Goal: Task Accomplishment & Management: Complete application form

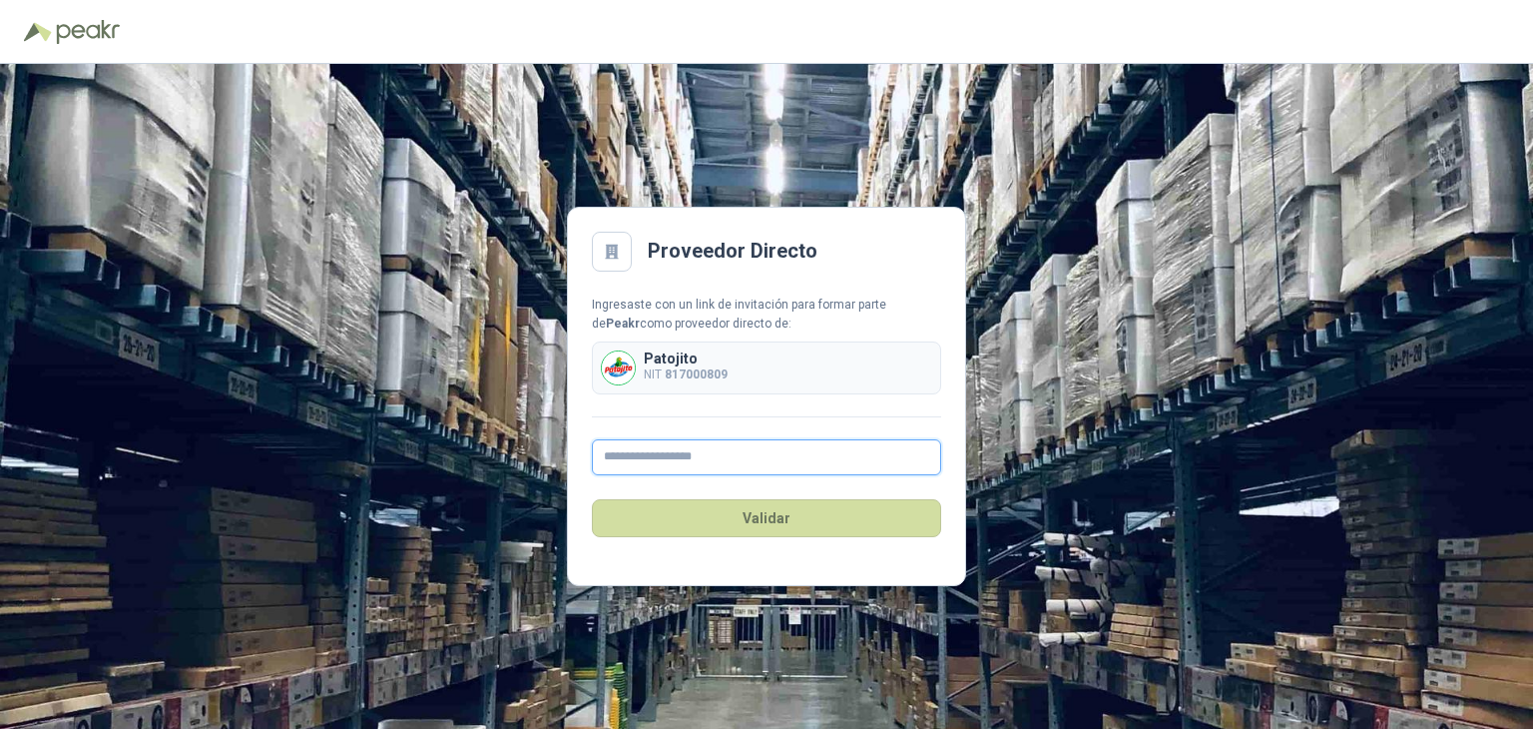
click at [727, 454] on input "text" at bounding box center [766, 457] width 349 height 36
type input "**********"
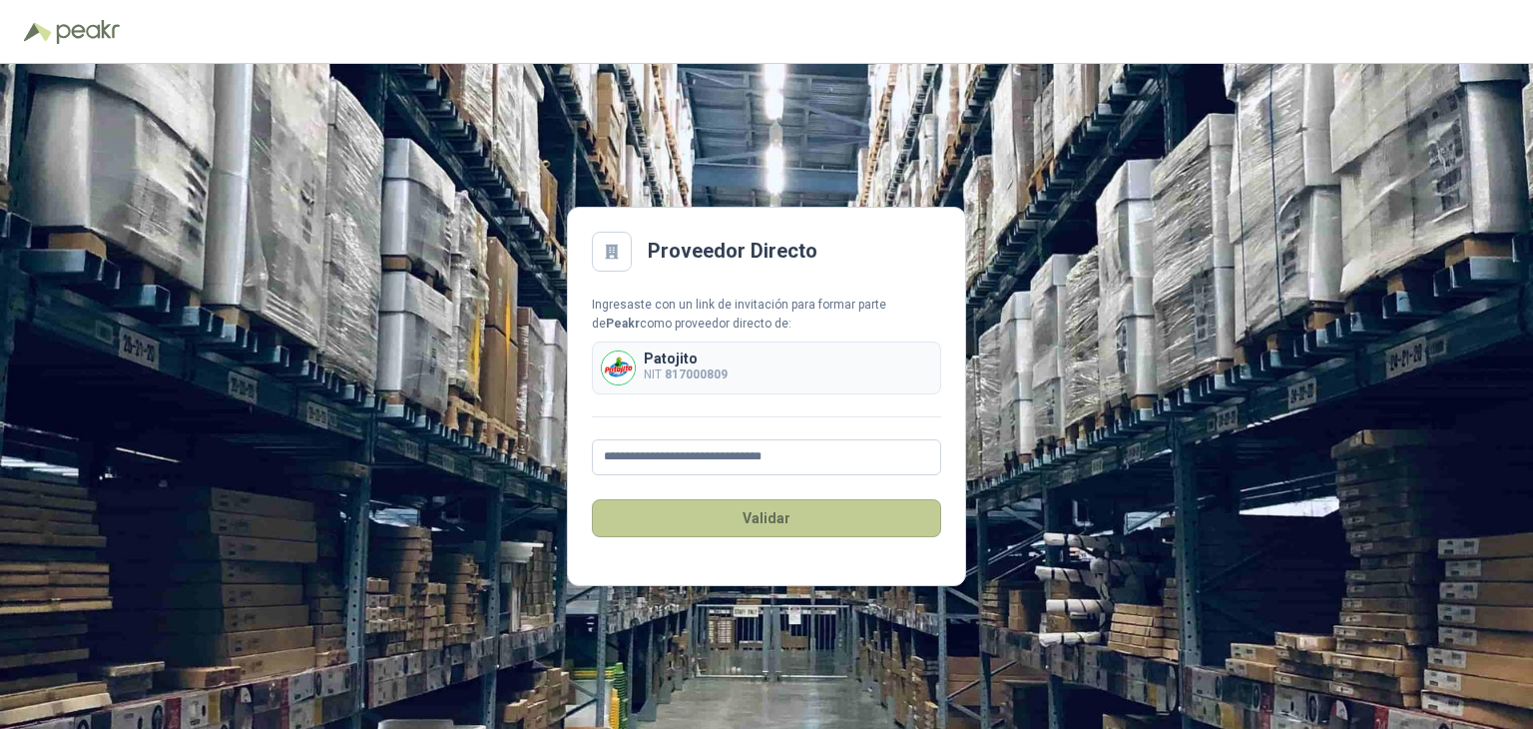
click at [687, 512] on button "Validar" at bounding box center [766, 518] width 349 height 38
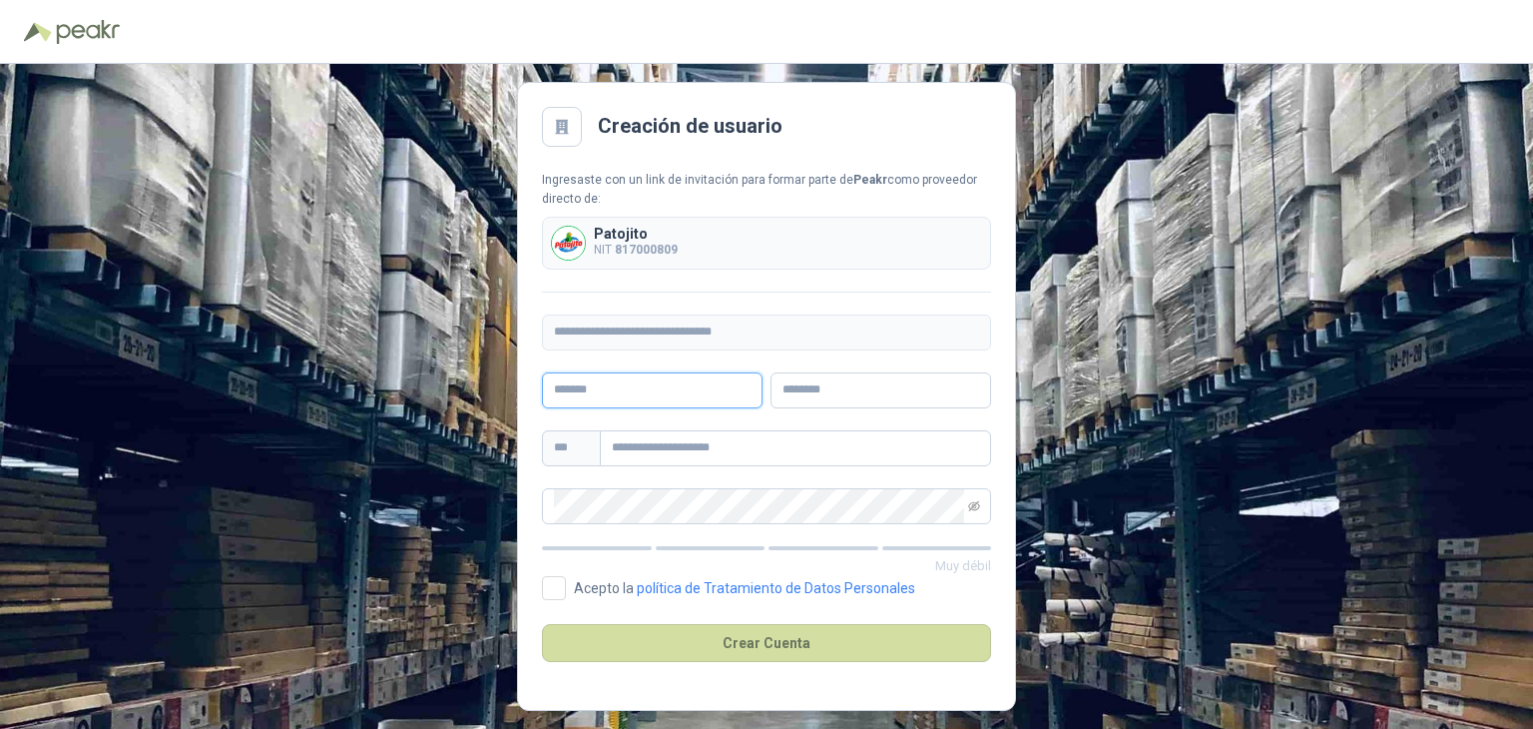
click at [689, 389] on input "text" at bounding box center [652, 390] width 221 height 36
type input "******"
click at [667, 437] on input "text" at bounding box center [795, 448] width 391 height 36
type input "**********"
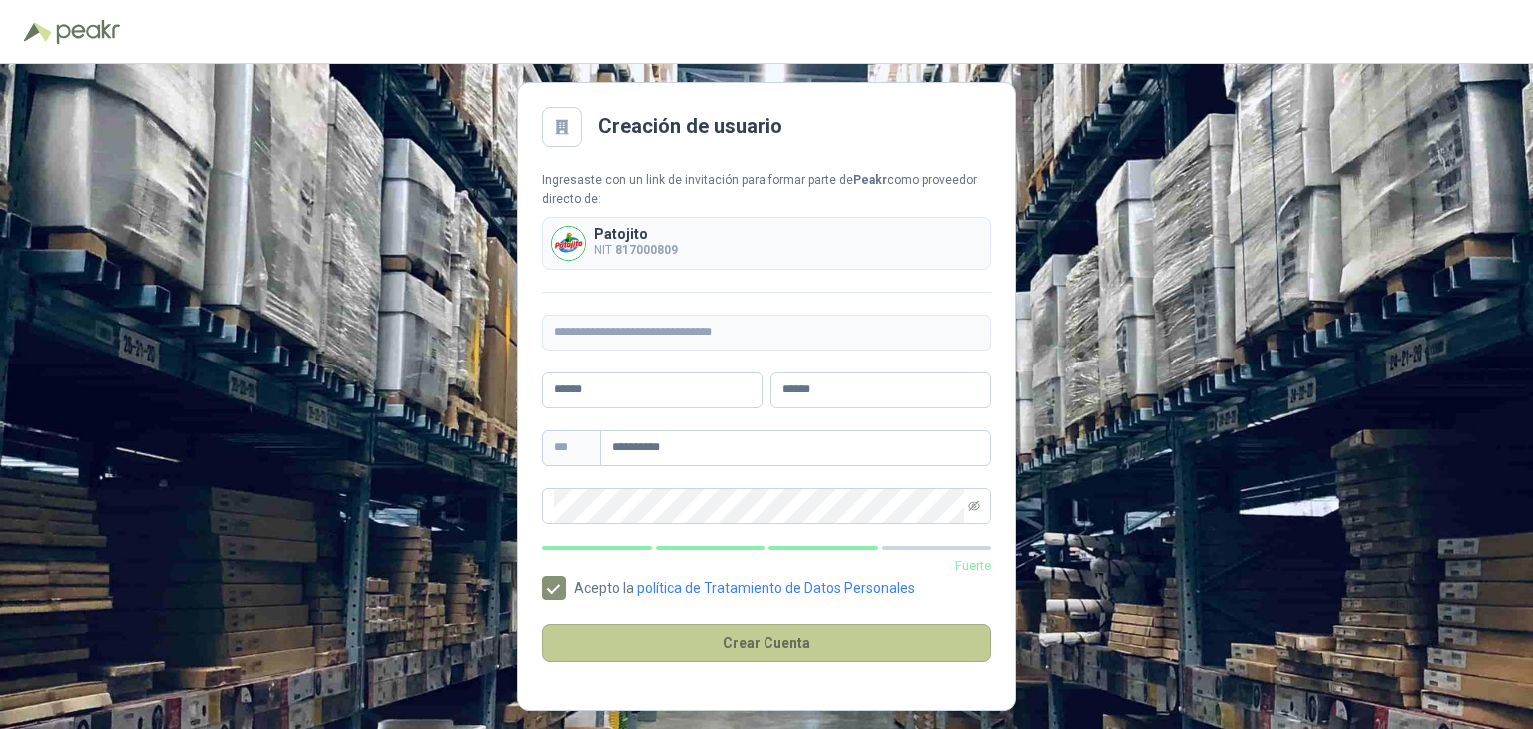
click at [702, 645] on button "Crear Cuenta" at bounding box center [766, 643] width 449 height 38
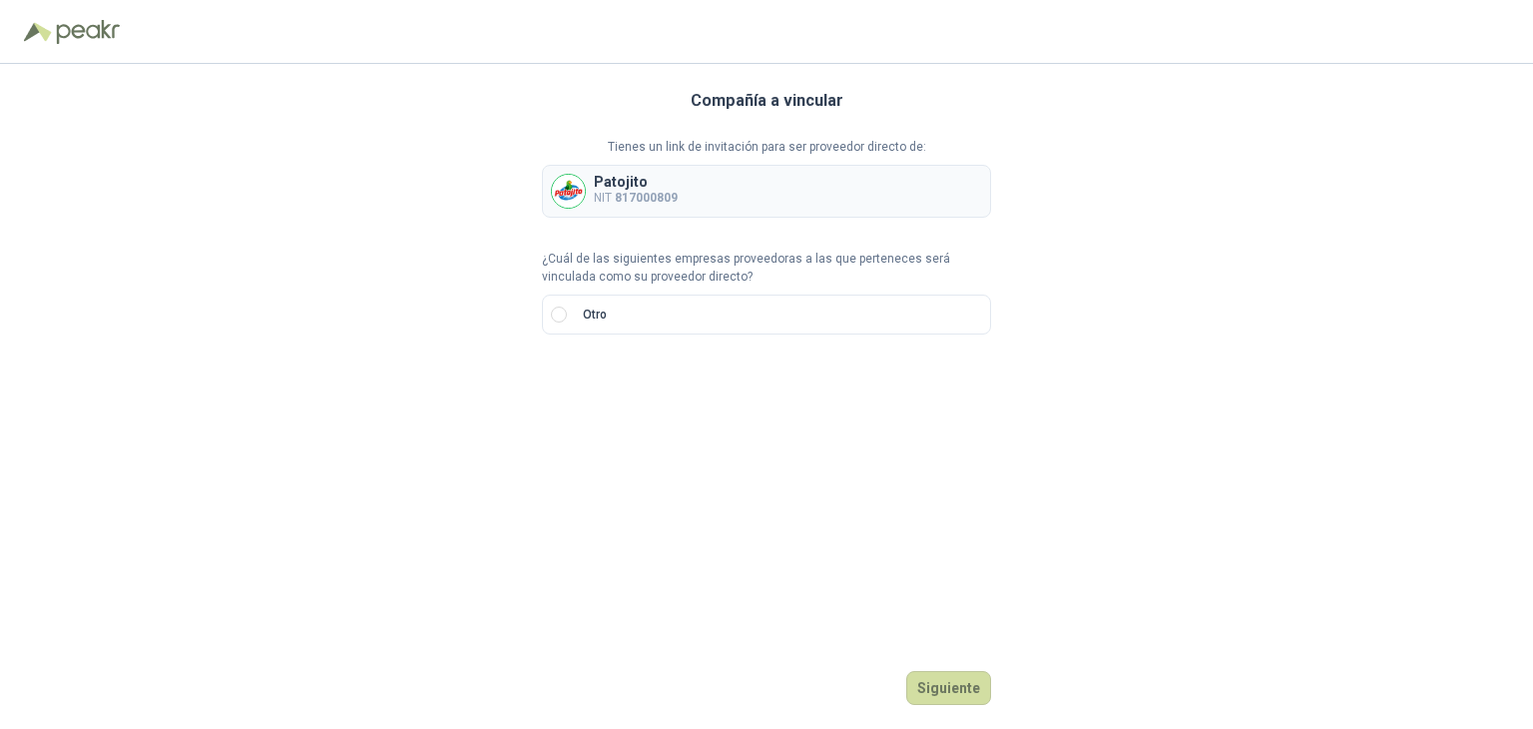
click at [650, 196] on b "817000809" at bounding box center [646, 198] width 63 height 14
click at [942, 680] on button "Siguiente" at bounding box center [948, 688] width 85 height 34
click at [604, 377] on div at bounding box center [577, 383] width 71 height 36
click at [599, 426] on div "CC" at bounding box center [577, 424] width 63 height 32
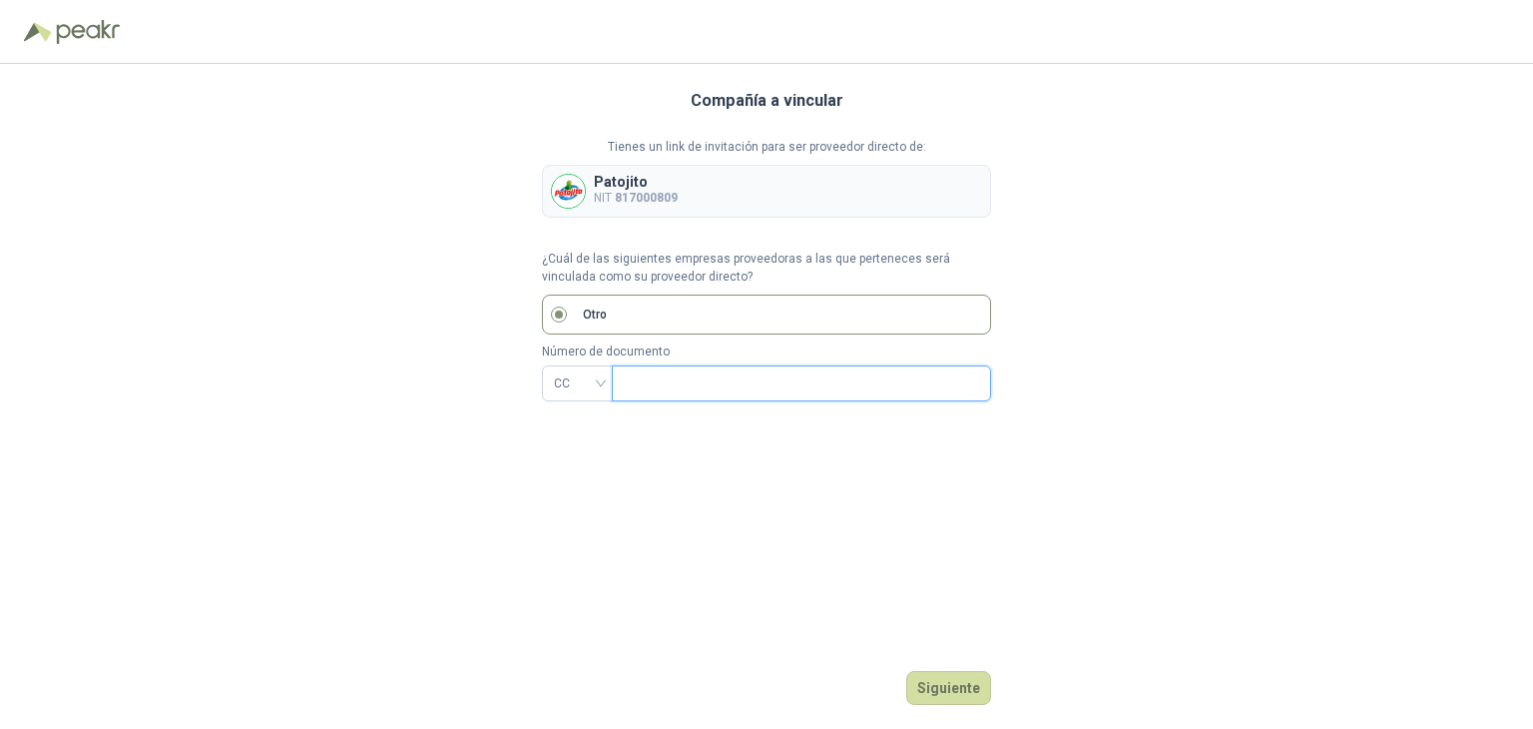
click at [658, 391] on input "text" at bounding box center [799, 383] width 351 height 34
click at [626, 191] on b "817000809" at bounding box center [646, 198] width 63 height 14
click at [639, 384] on input "text" at bounding box center [799, 383] width 351 height 34
type input "**********"
click at [952, 684] on button "Siguiente" at bounding box center [948, 688] width 85 height 34
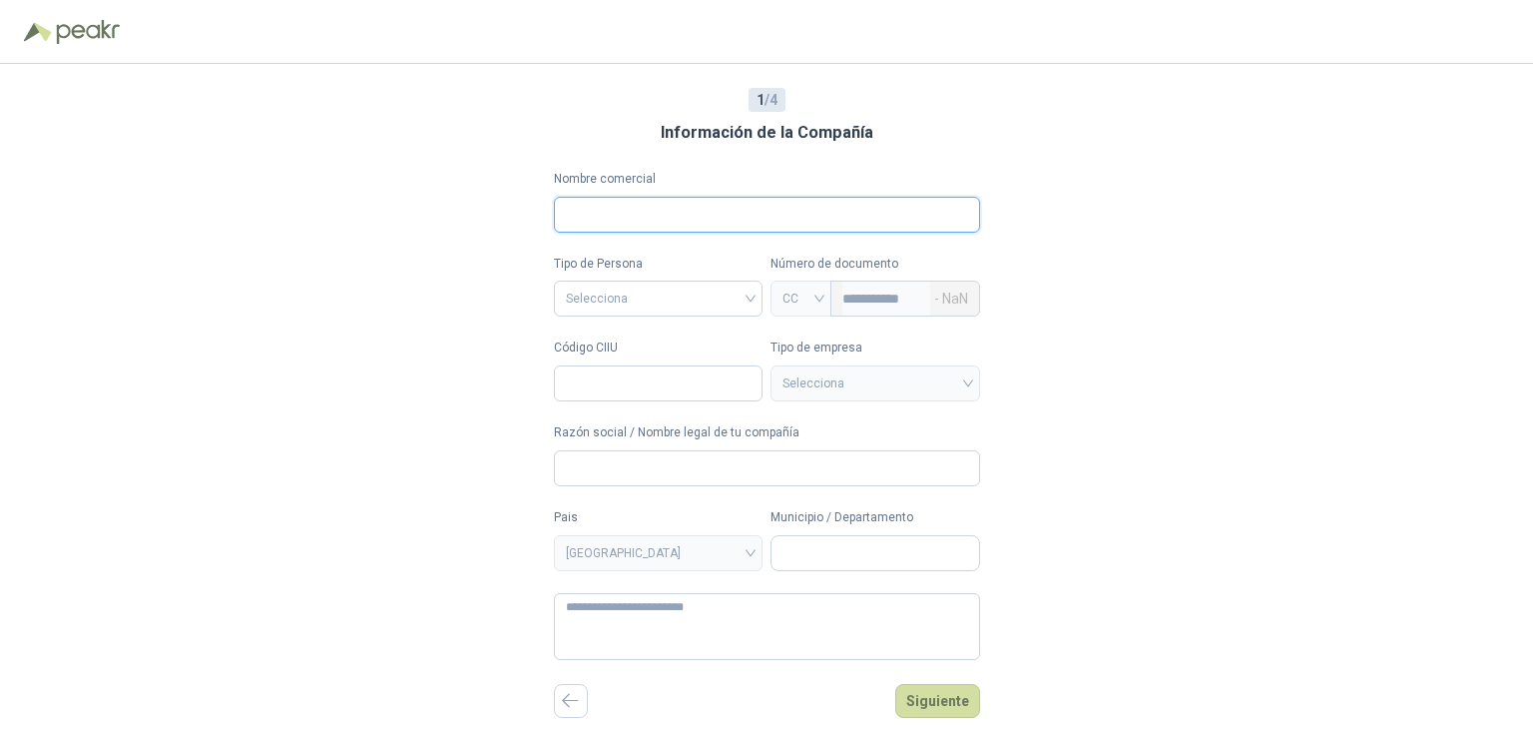
click at [731, 217] on input "Nombre comercial" at bounding box center [767, 215] width 426 height 36
type input "*"
type input "**********"
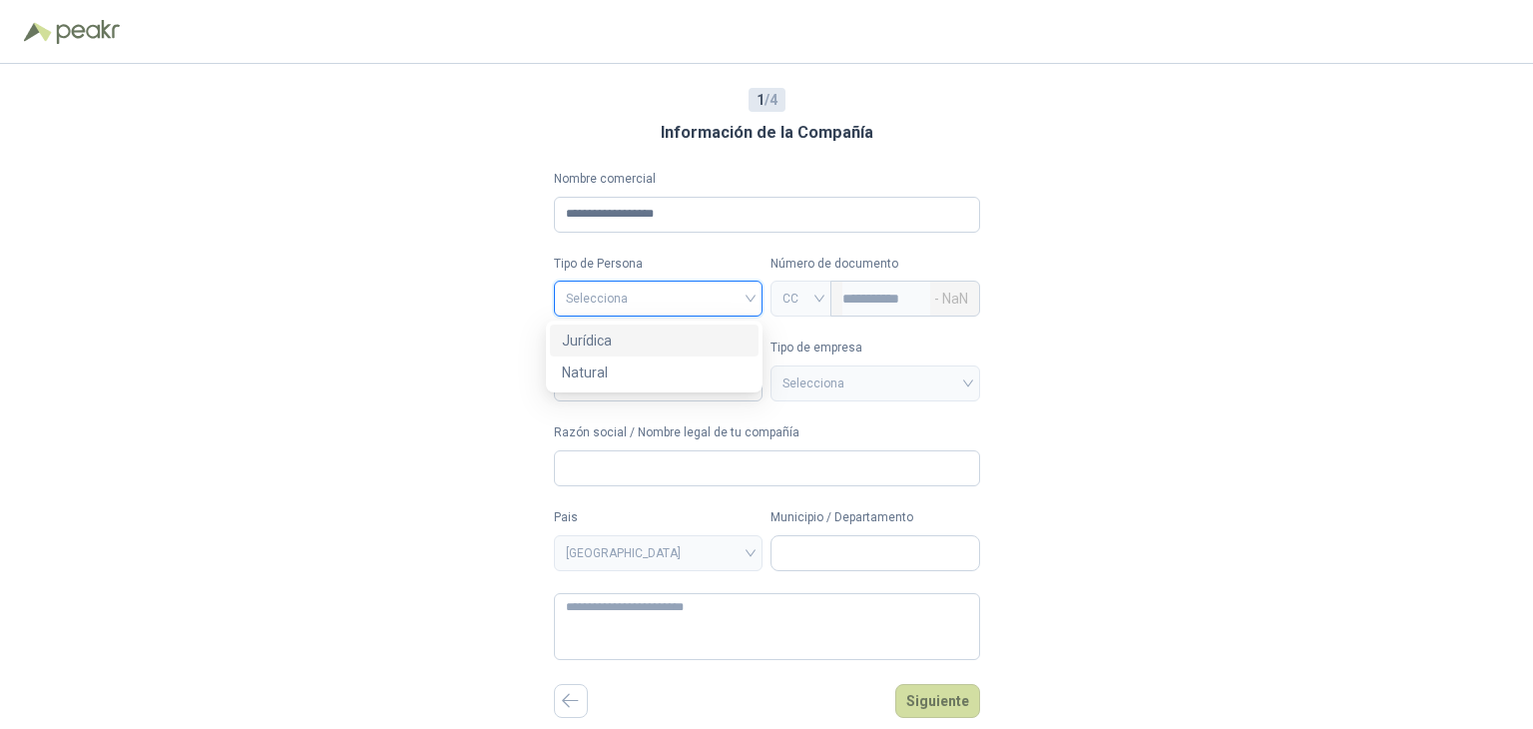
click at [701, 301] on input "search" at bounding box center [659, 296] width 186 height 30
click at [657, 347] on div "Jurídica" at bounding box center [654, 340] width 185 height 22
click at [819, 301] on div "CC" at bounding box center [801, 298] width 61 height 36
click at [656, 386] on input "Código CIIU" at bounding box center [659, 383] width 210 height 36
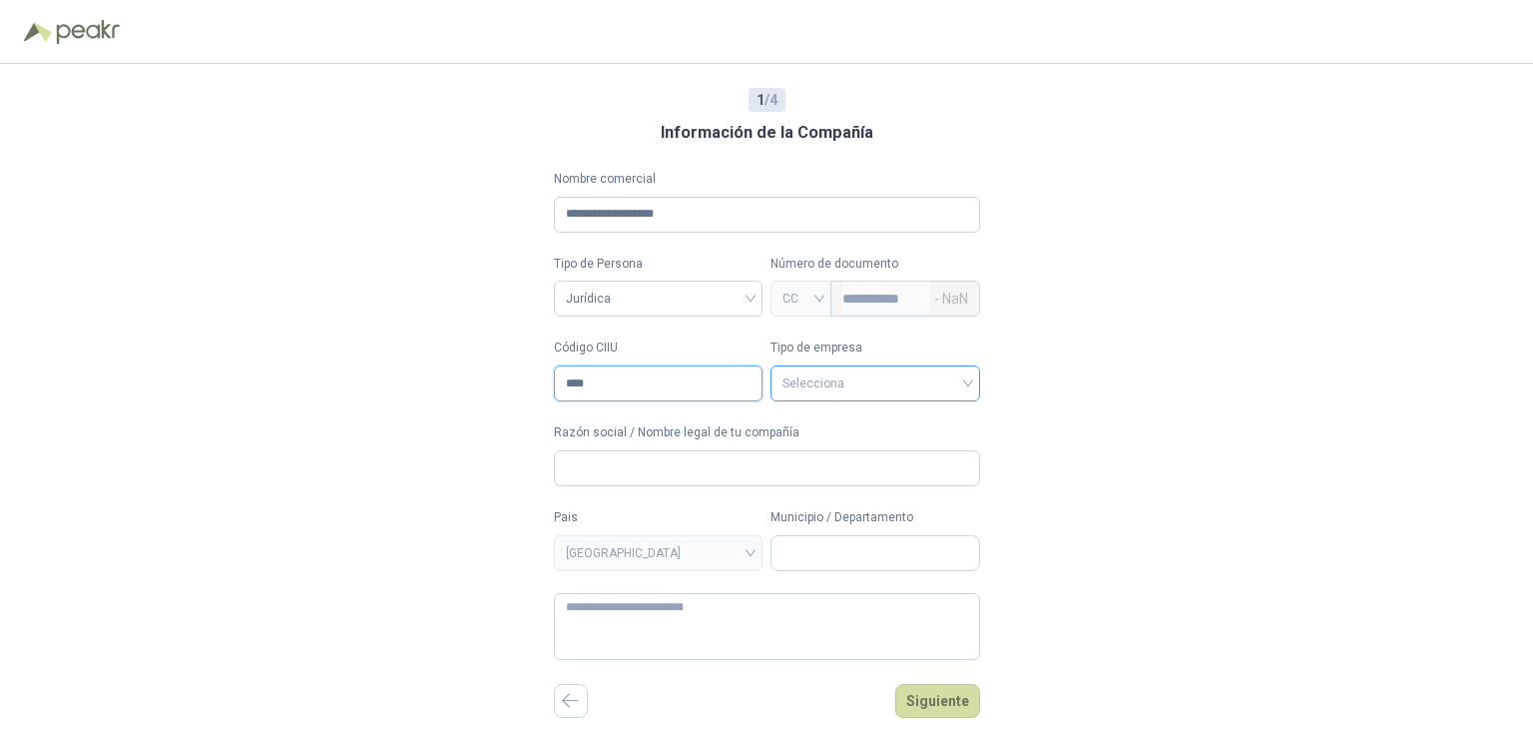
type input "****"
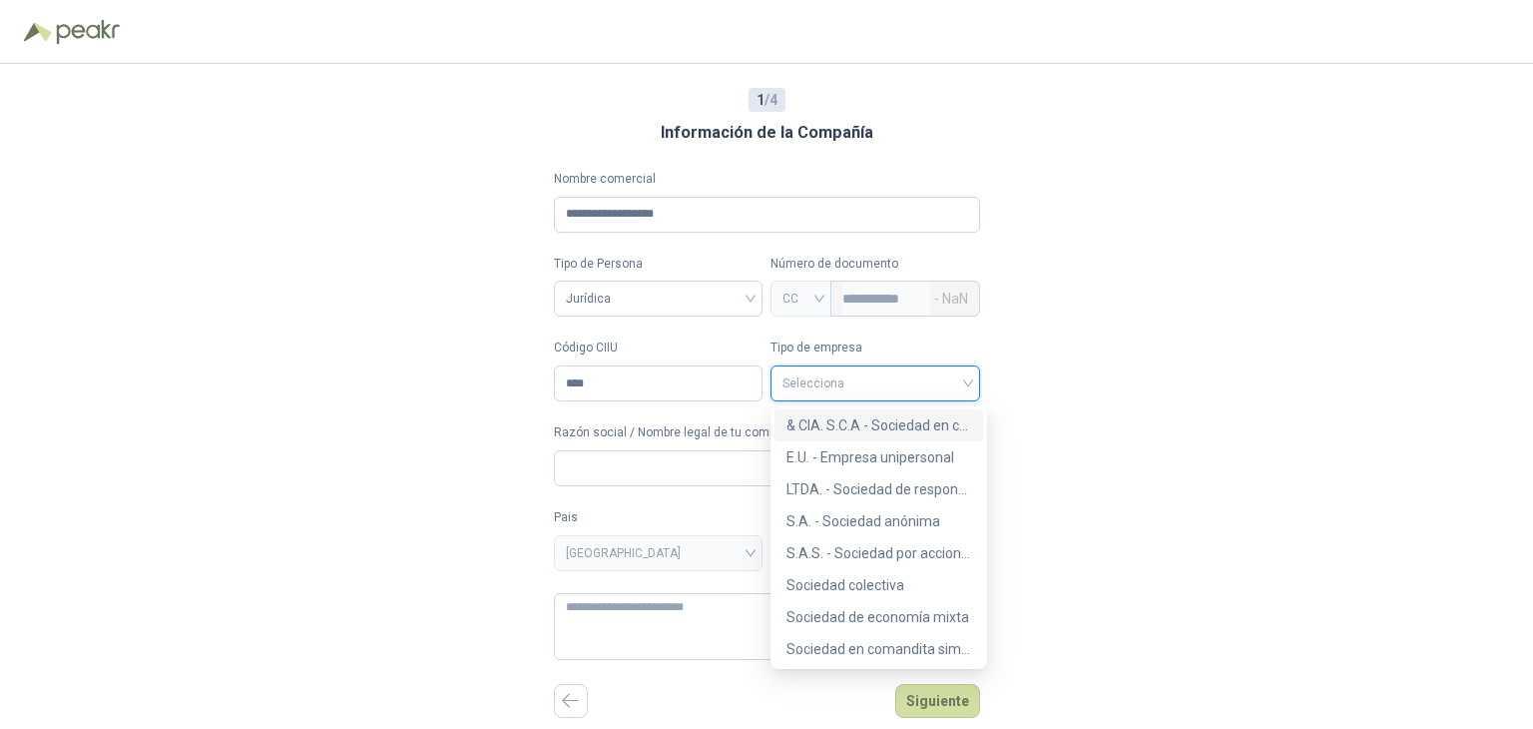
click at [968, 380] on input "search" at bounding box center [876, 381] width 186 height 30
click at [914, 513] on div "S.A. - Sociedad anónima" at bounding box center [878, 521] width 185 height 22
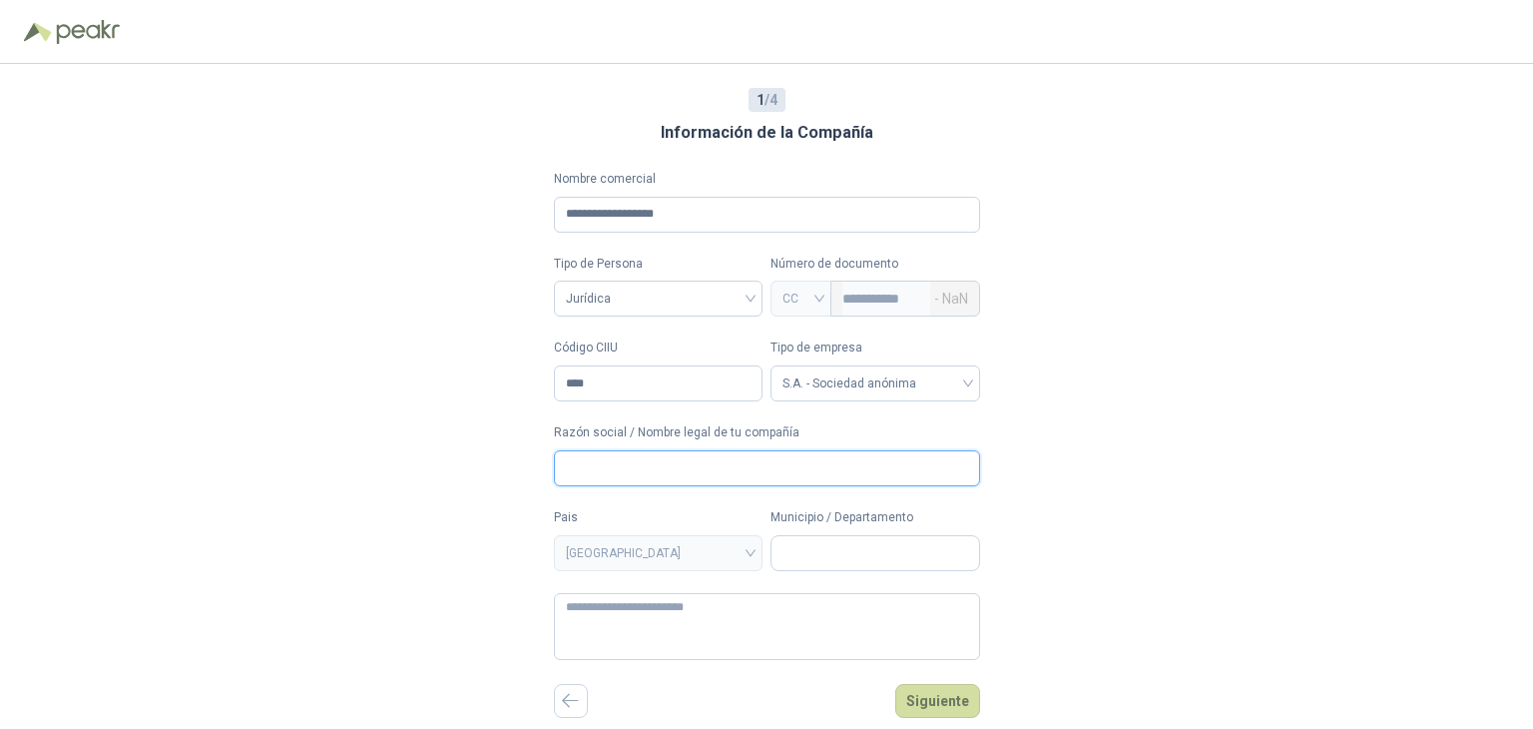
click at [719, 458] on input "Razón social / Nombre legal de tu compañía" at bounding box center [767, 468] width 426 height 36
type input "**********"
click at [671, 217] on input "**********" at bounding box center [767, 215] width 426 height 36
type input "**********"
click at [802, 560] on input "Municipio / Departamento" at bounding box center [876, 553] width 208 height 34
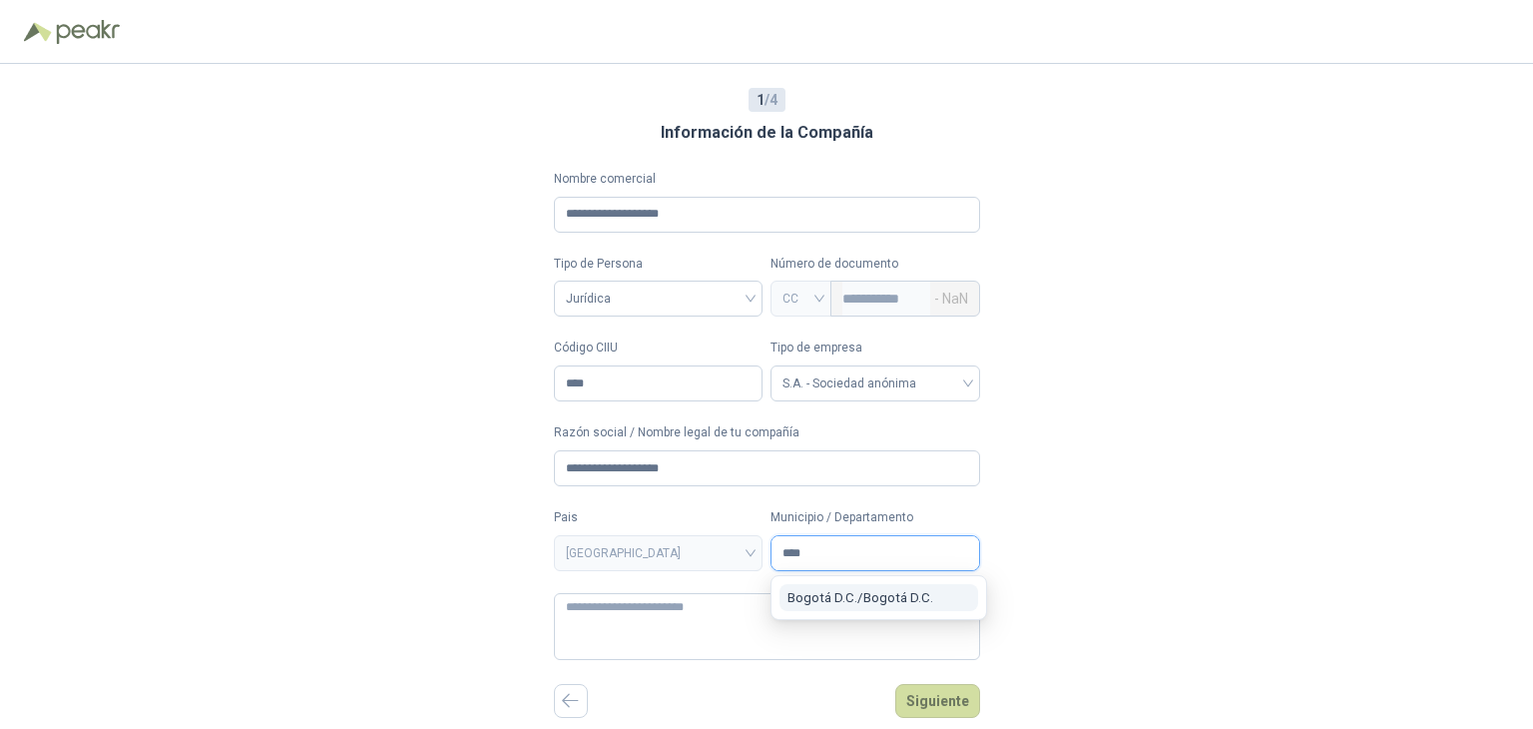
type input "****"
click at [888, 596] on span "Bogotá D.C. / Bogotá D.C." at bounding box center [860, 597] width 146 height 15
click at [742, 603] on textarea at bounding box center [767, 626] width 426 height 67
paste textarea "**********"
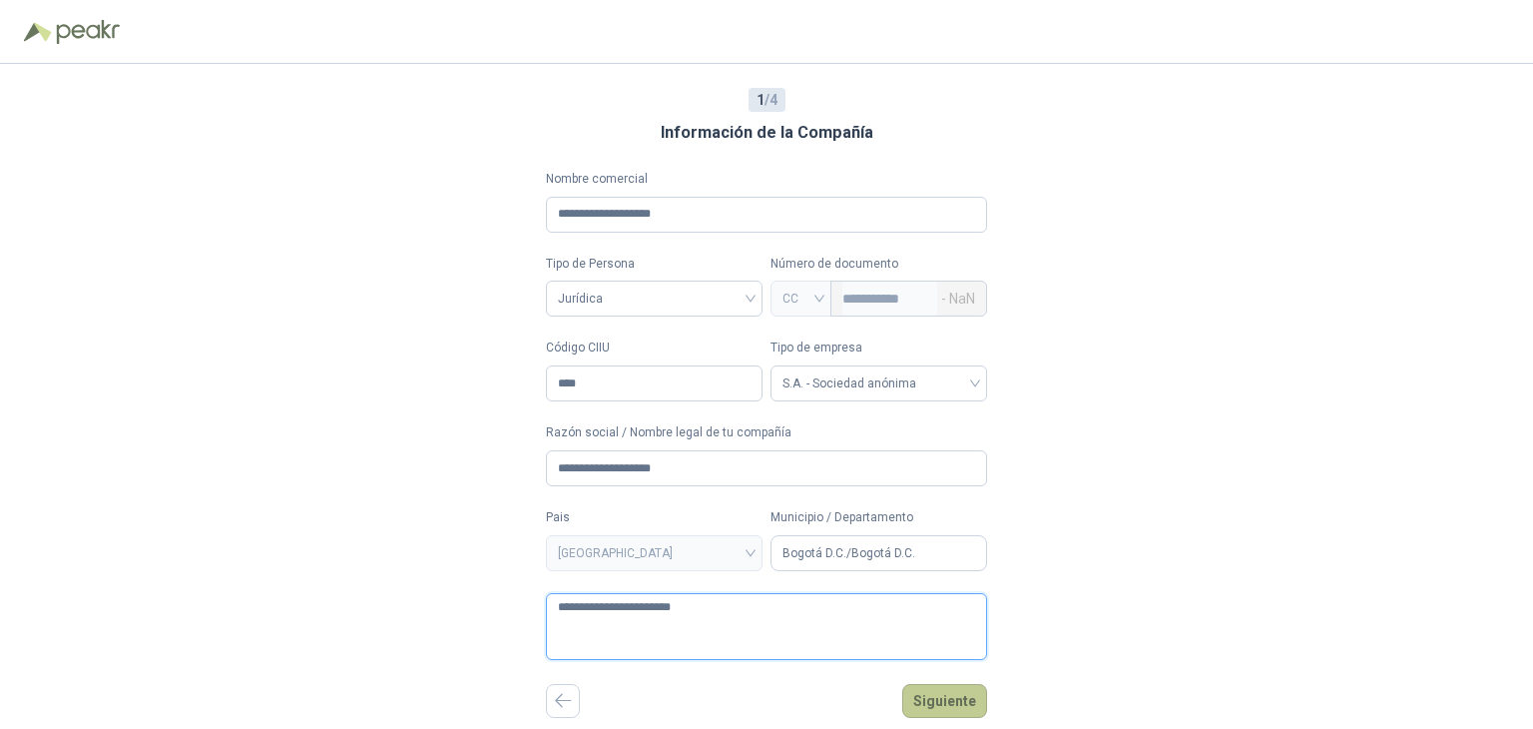
type textarea "**********"
click at [916, 706] on button "Siguiente" at bounding box center [944, 701] width 85 height 34
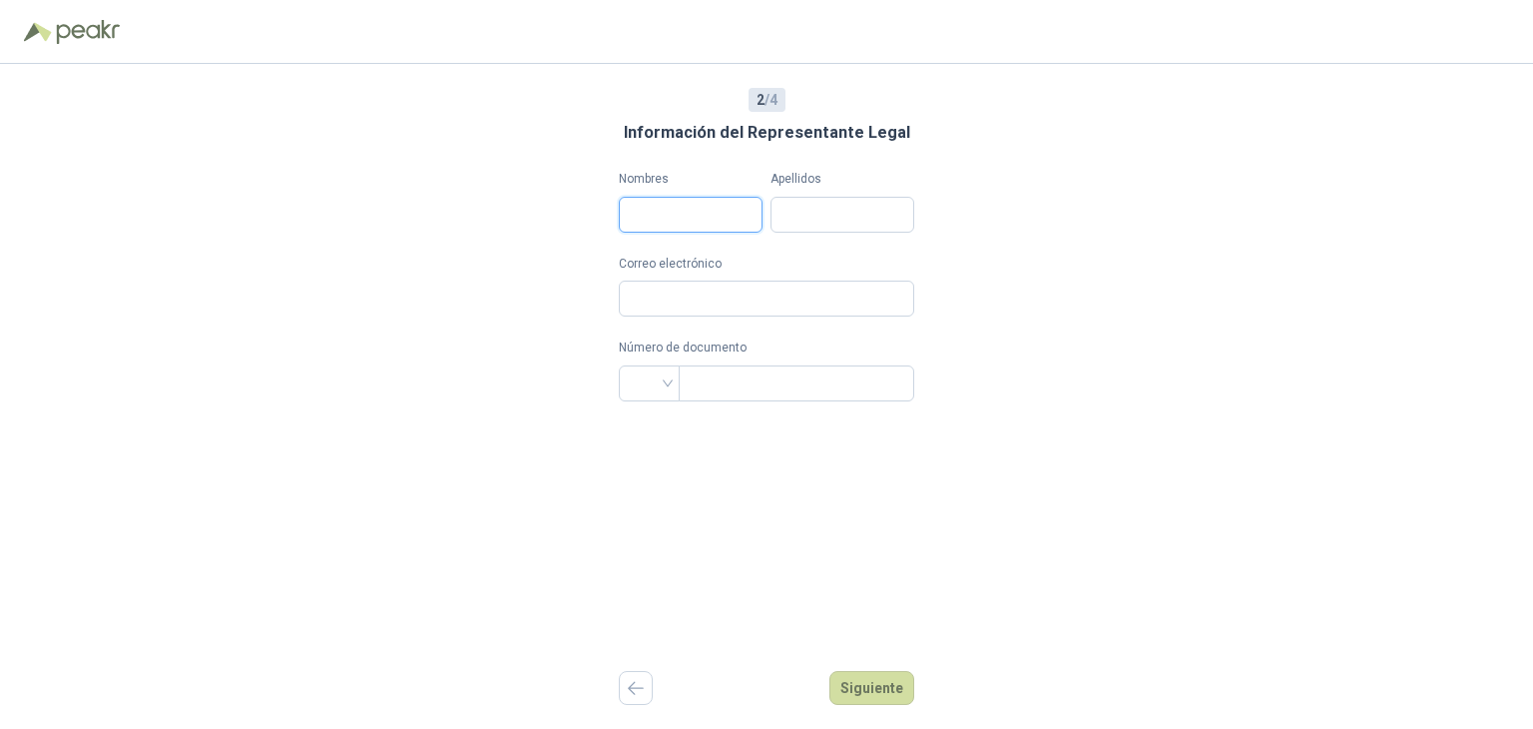
click at [658, 221] on input "Nombres" at bounding box center [691, 215] width 144 height 36
type input "******"
click at [627, 292] on input "Correo electrónico" at bounding box center [766, 298] width 295 height 36
type input "**********"
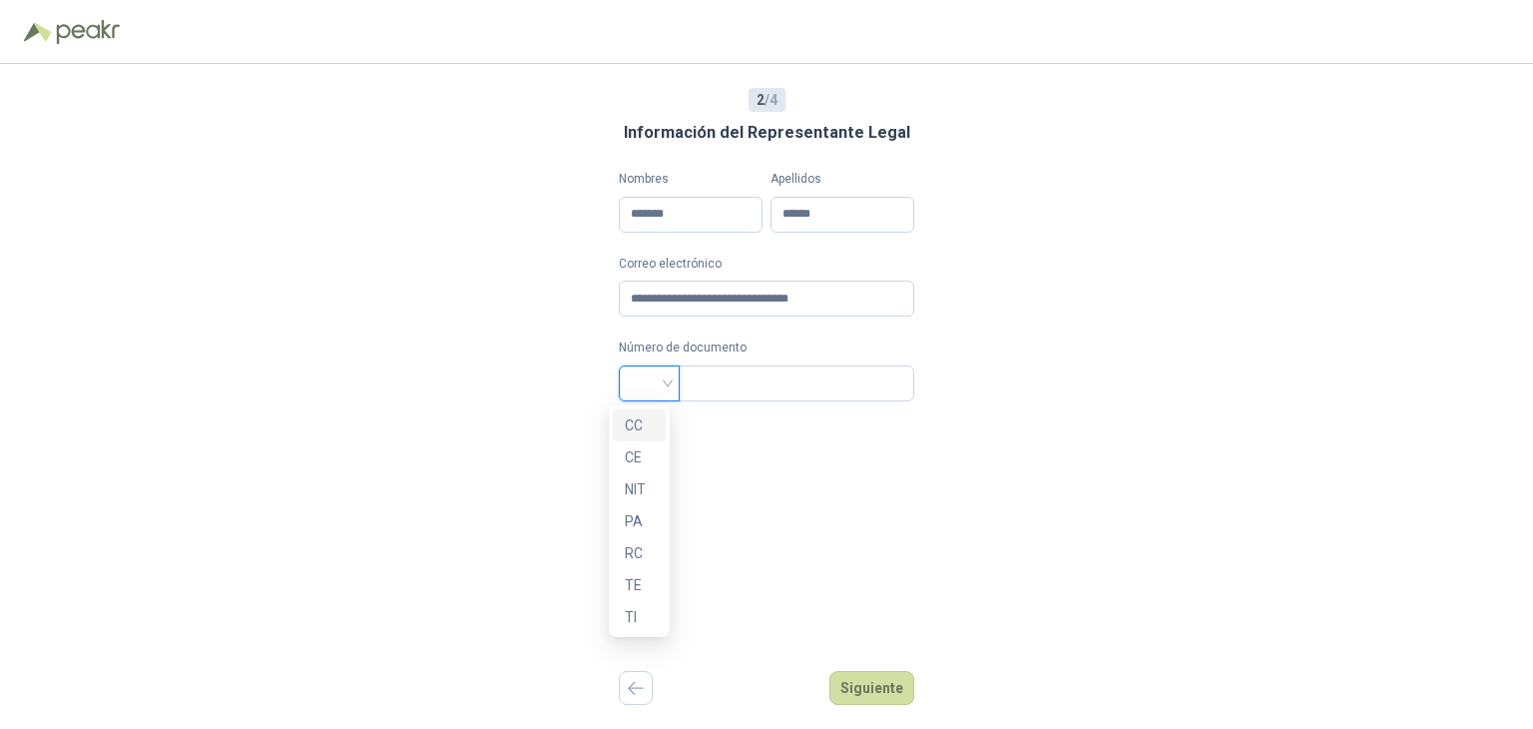
click at [651, 372] on input "search" at bounding box center [649, 381] width 37 height 30
click at [643, 429] on div "CC" at bounding box center [639, 425] width 29 height 22
click at [657, 387] on span "CC" at bounding box center [649, 383] width 37 height 30
click at [739, 391] on input "text" at bounding box center [795, 383] width 208 height 34
type input "**********"
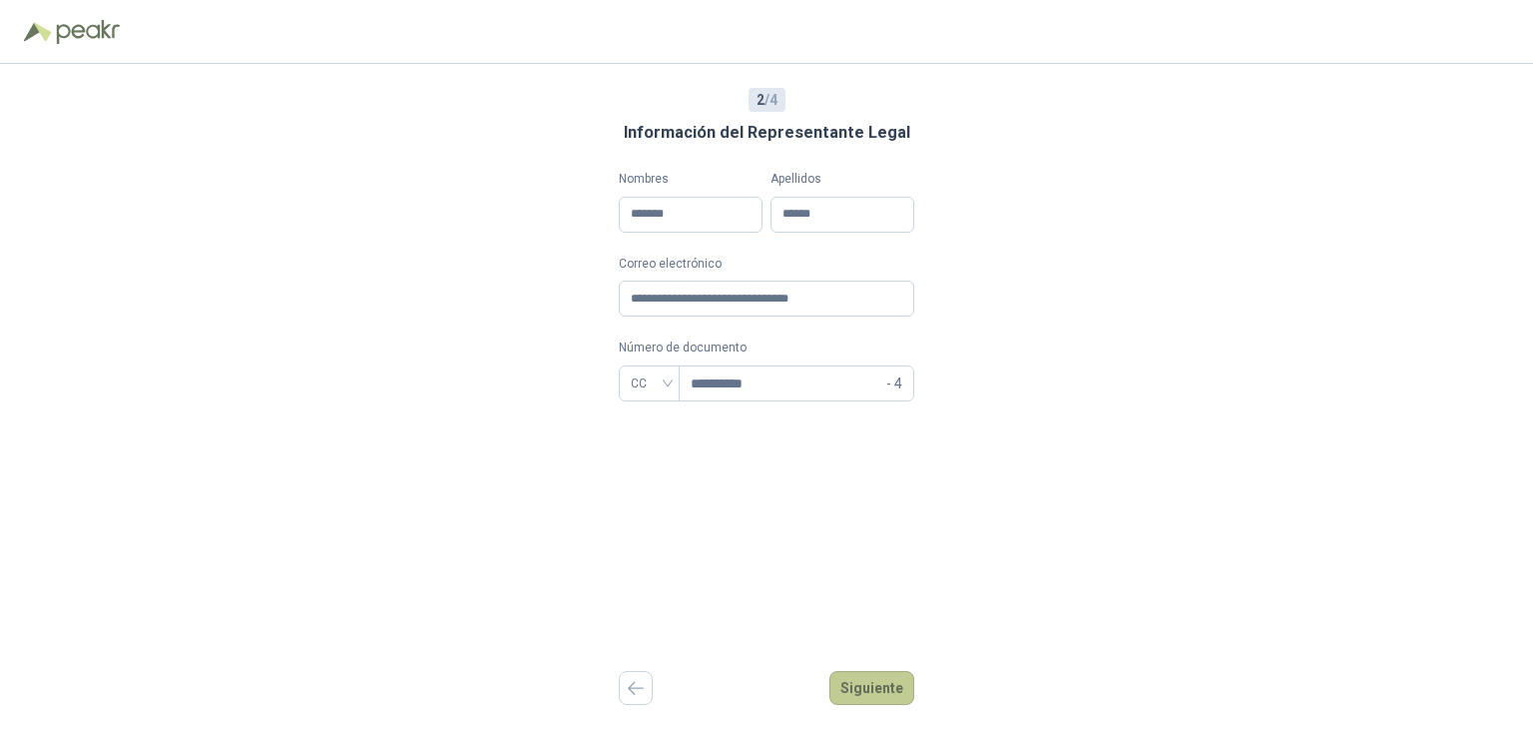
click at [871, 688] on button "Siguiente" at bounding box center [871, 688] width 85 height 34
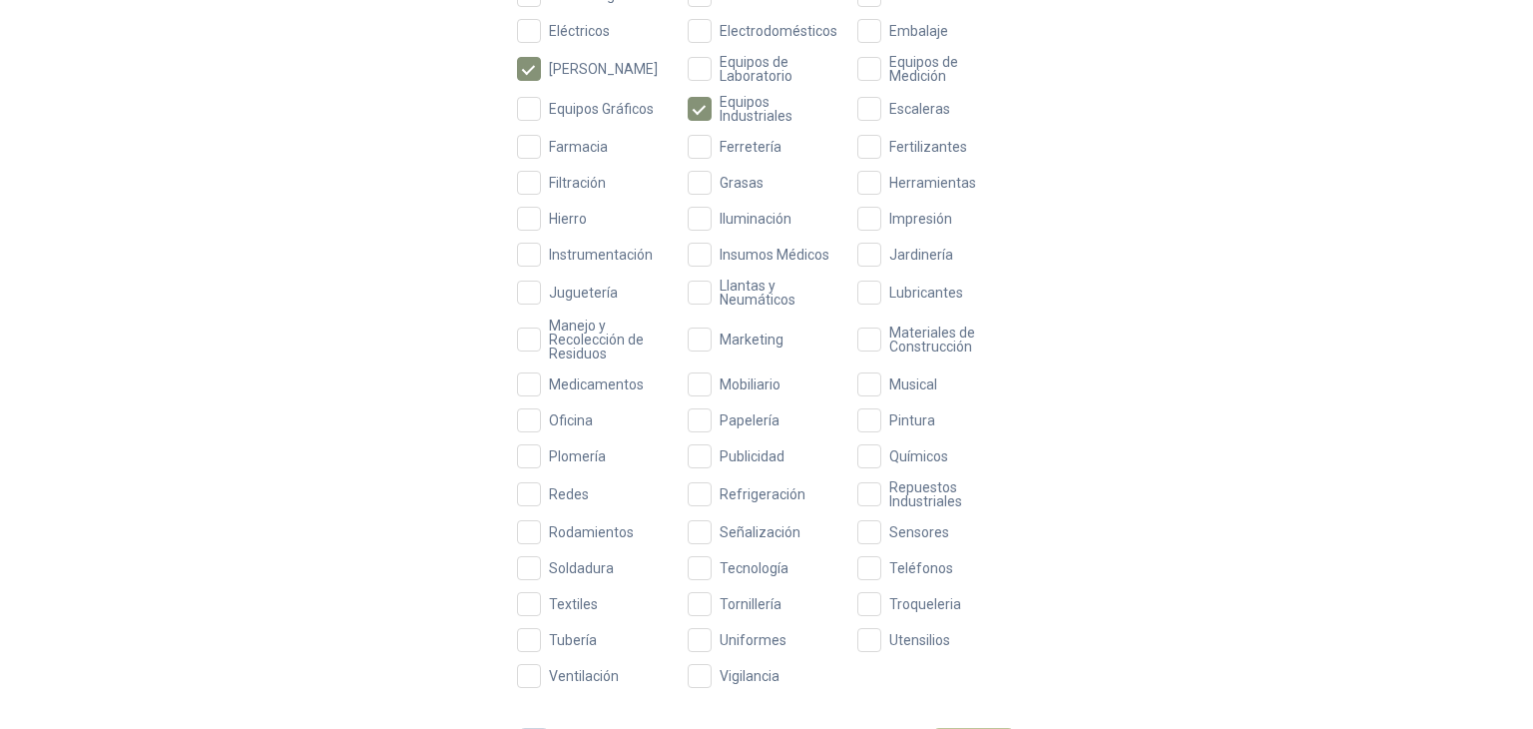
scroll to position [610, 0]
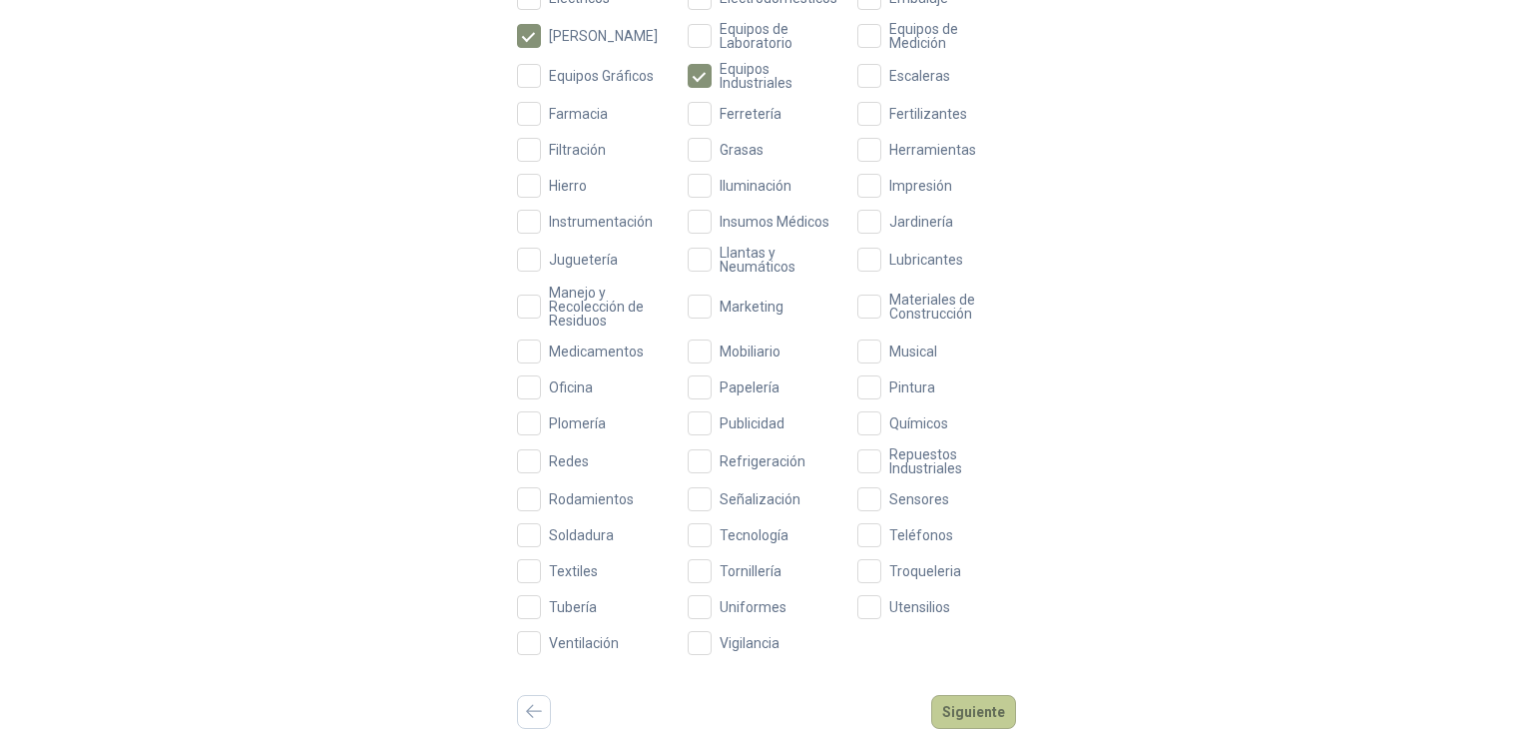
click at [958, 708] on button "Siguiente" at bounding box center [973, 712] width 85 height 34
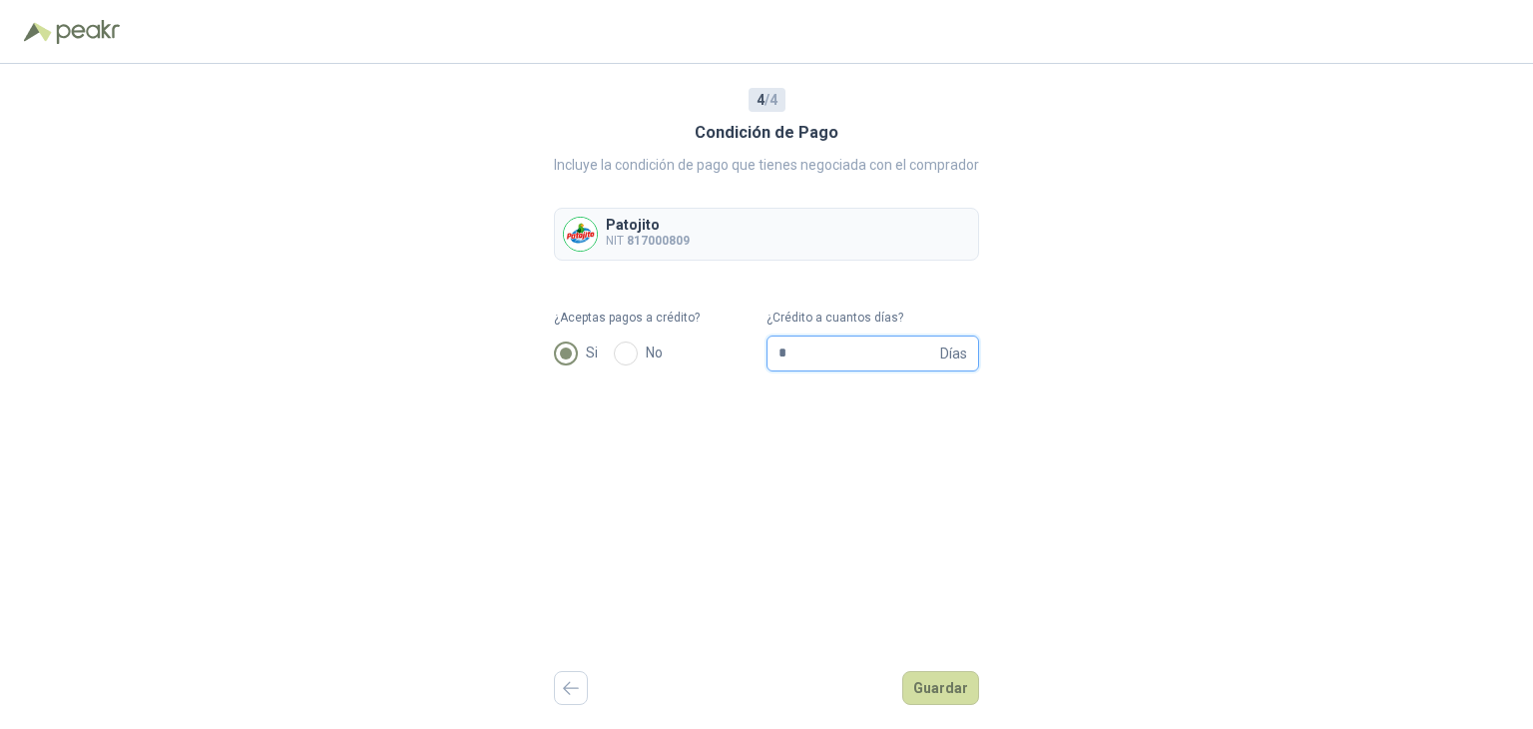
click at [842, 354] on input "*" at bounding box center [858, 353] width 158 height 34
type input "**"
click at [927, 677] on button "Guardar" at bounding box center [940, 688] width 77 height 34
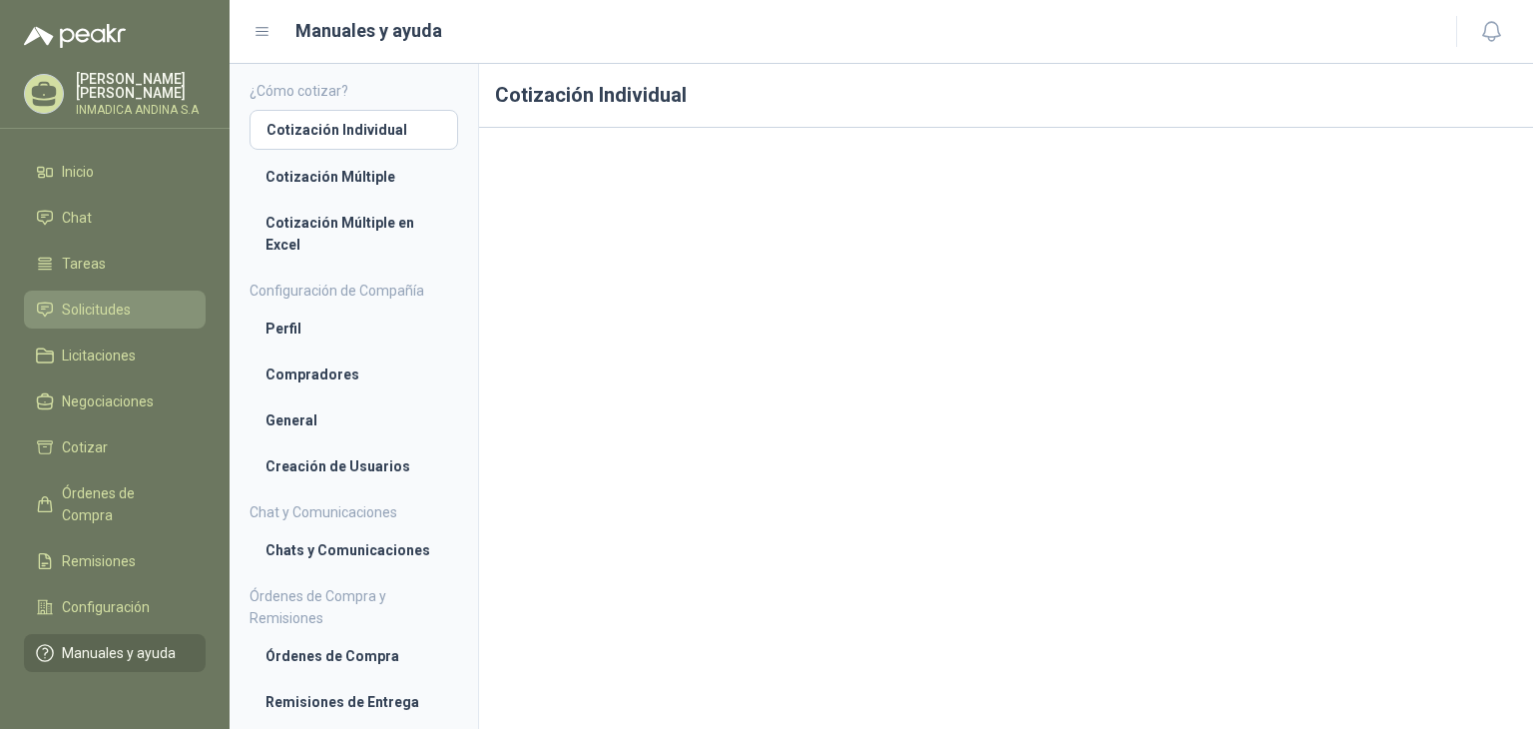
click at [101, 300] on span "Solicitudes" at bounding box center [96, 309] width 69 height 22
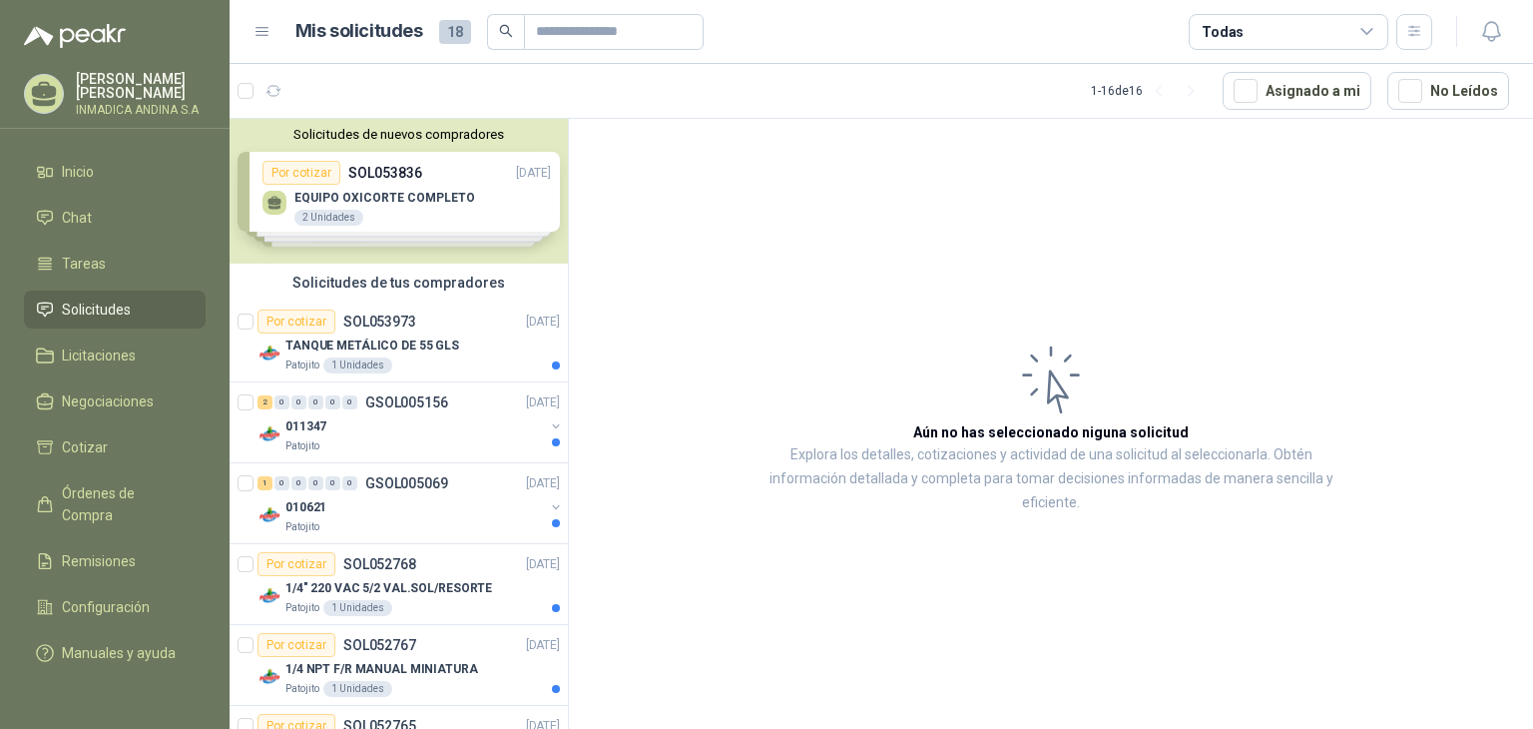
click at [526, 182] on div "Solicitudes de nuevos compradores Por cotizar SOL053836 [DATE] EQUIPO OXICORTE …" at bounding box center [399, 191] width 338 height 145
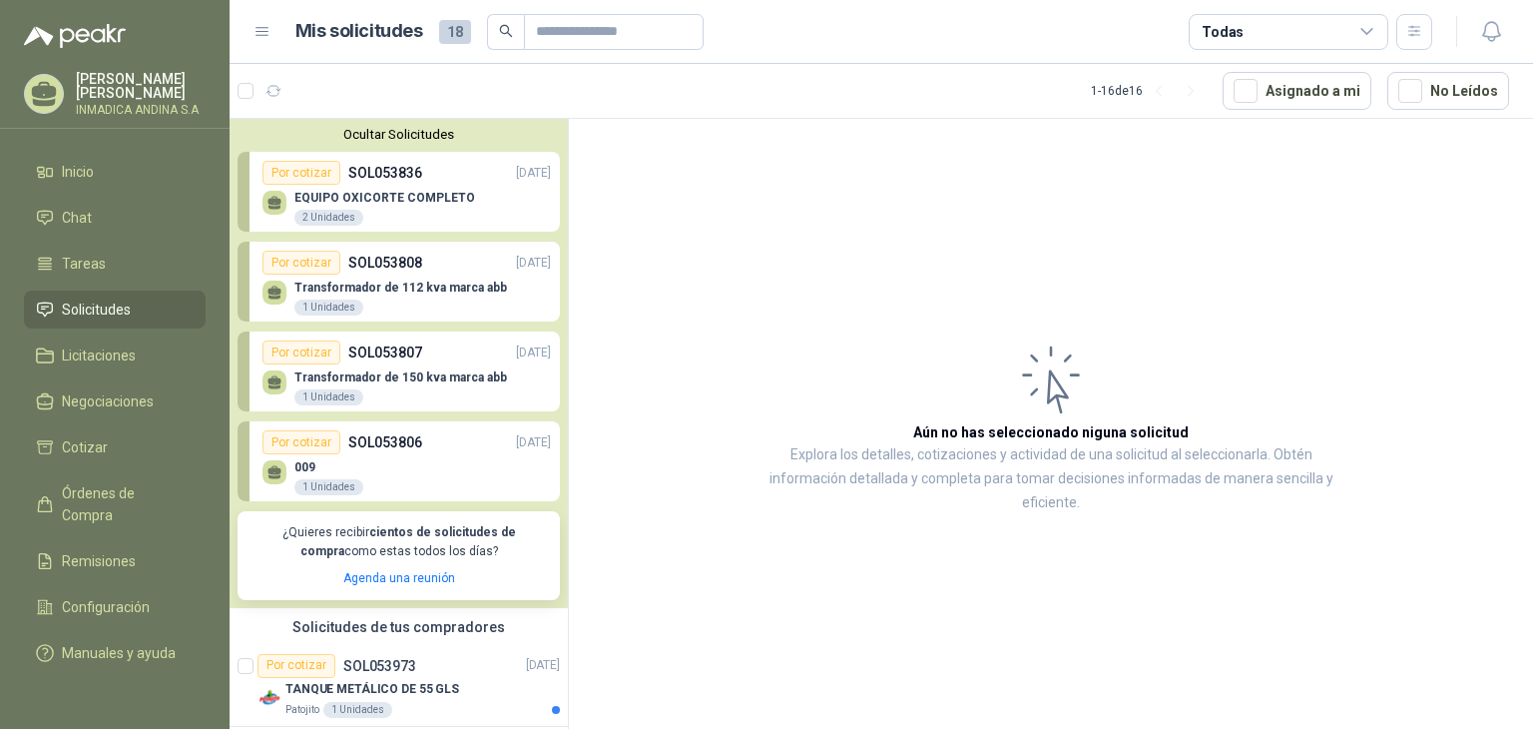
click at [275, 471] on icon at bounding box center [274, 469] width 14 height 9
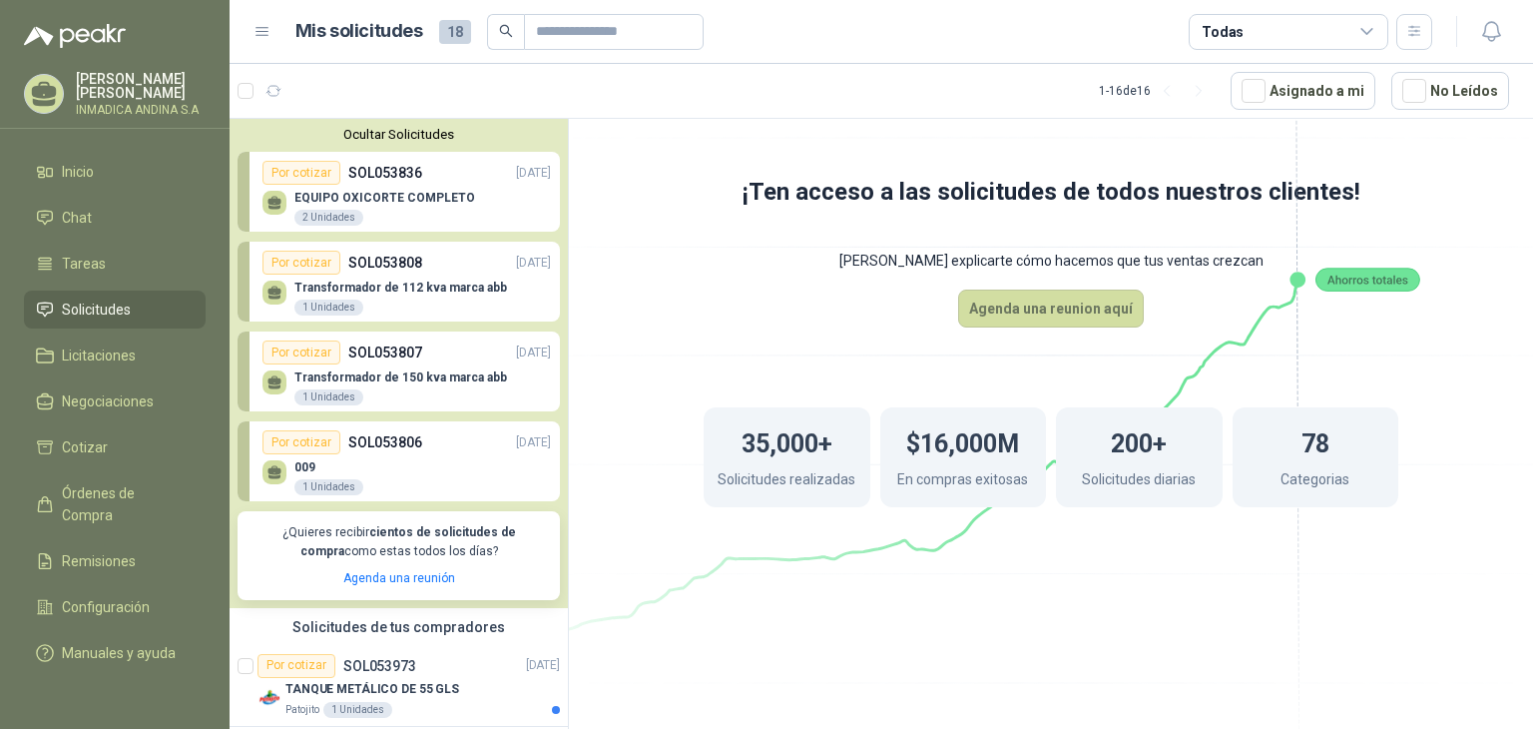
click at [375, 440] on p "SOL053806" at bounding box center [385, 442] width 74 height 22
click at [282, 377] on icon at bounding box center [274, 382] width 17 height 17
click at [304, 351] on div "Por cotizar" at bounding box center [301, 352] width 78 height 24
click at [1069, 304] on button "Agenda una reunion aquí" at bounding box center [1051, 308] width 186 height 38
click at [84, 169] on span "Inicio" at bounding box center [78, 172] width 32 height 22
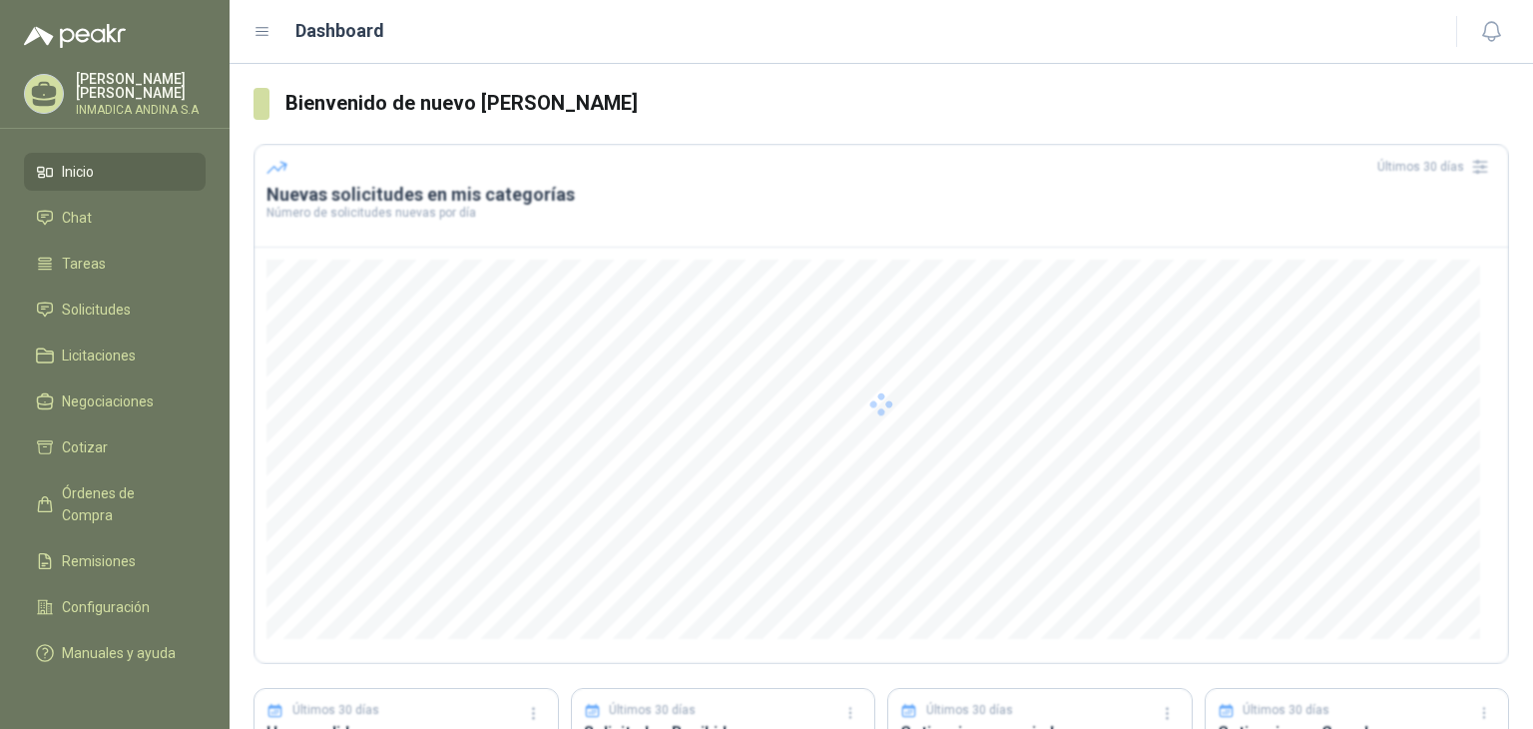
click at [84, 169] on span "Inicio" at bounding box center [78, 172] width 32 height 22
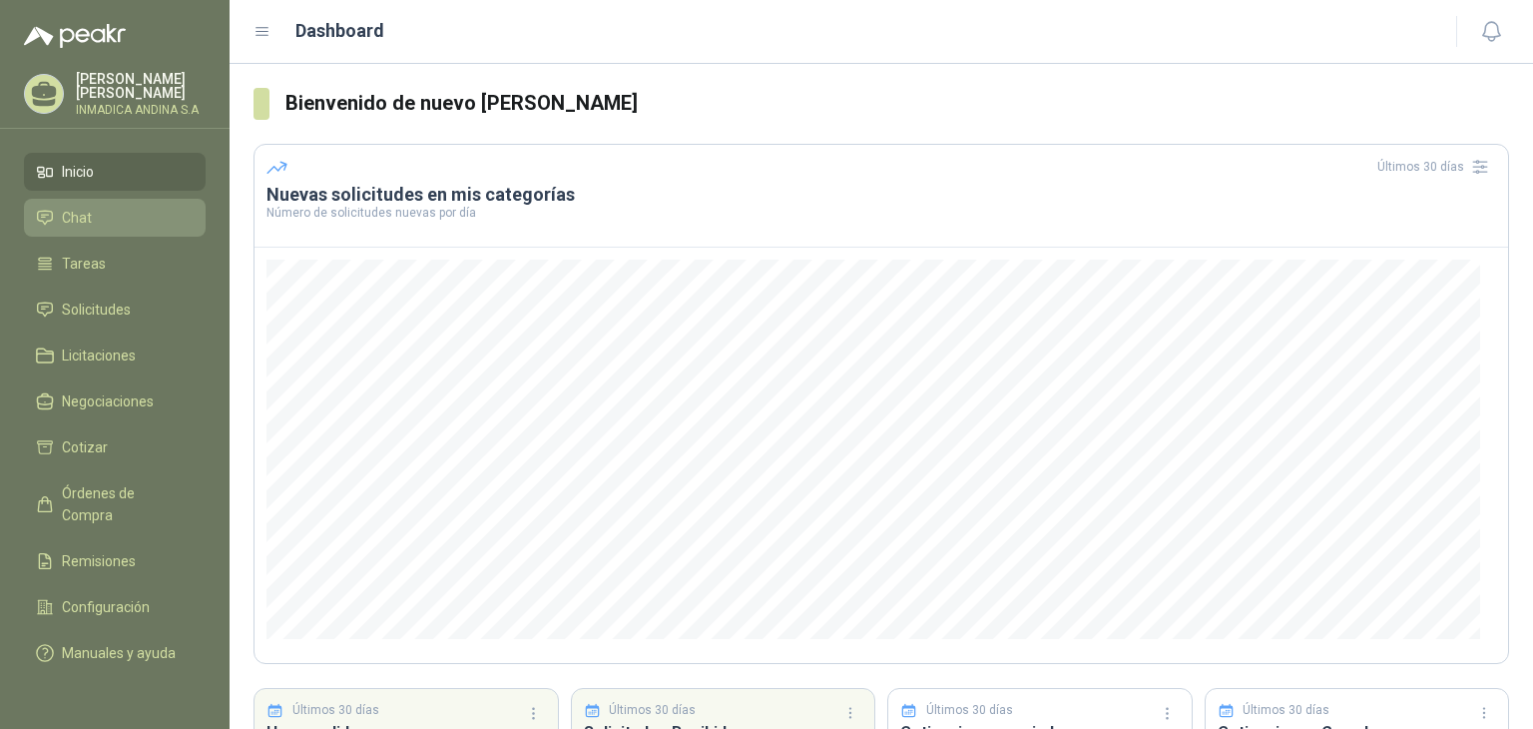
click at [92, 217] on li "Chat" at bounding box center [115, 218] width 158 height 22
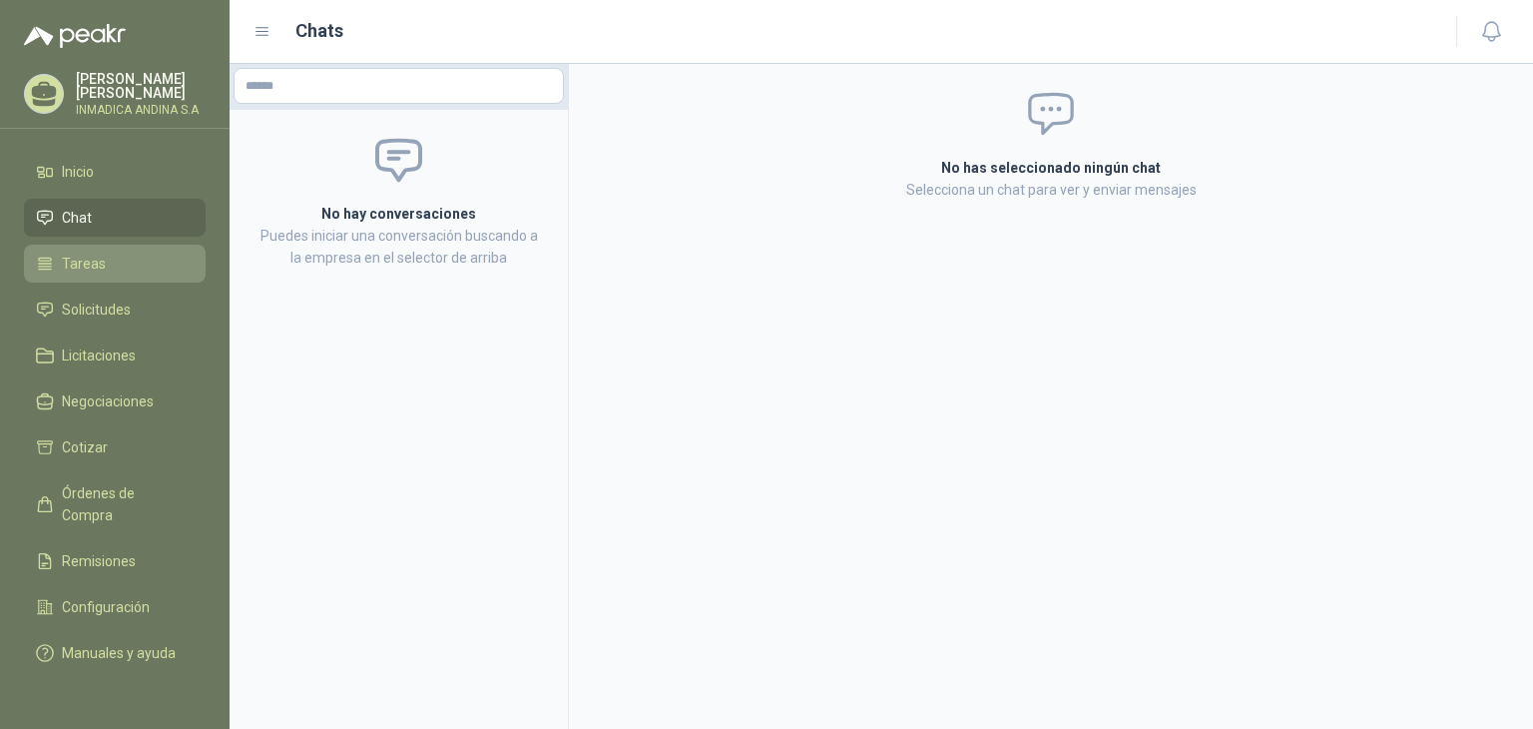
click at [76, 255] on span "Tareas" at bounding box center [84, 264] width 44 height 22
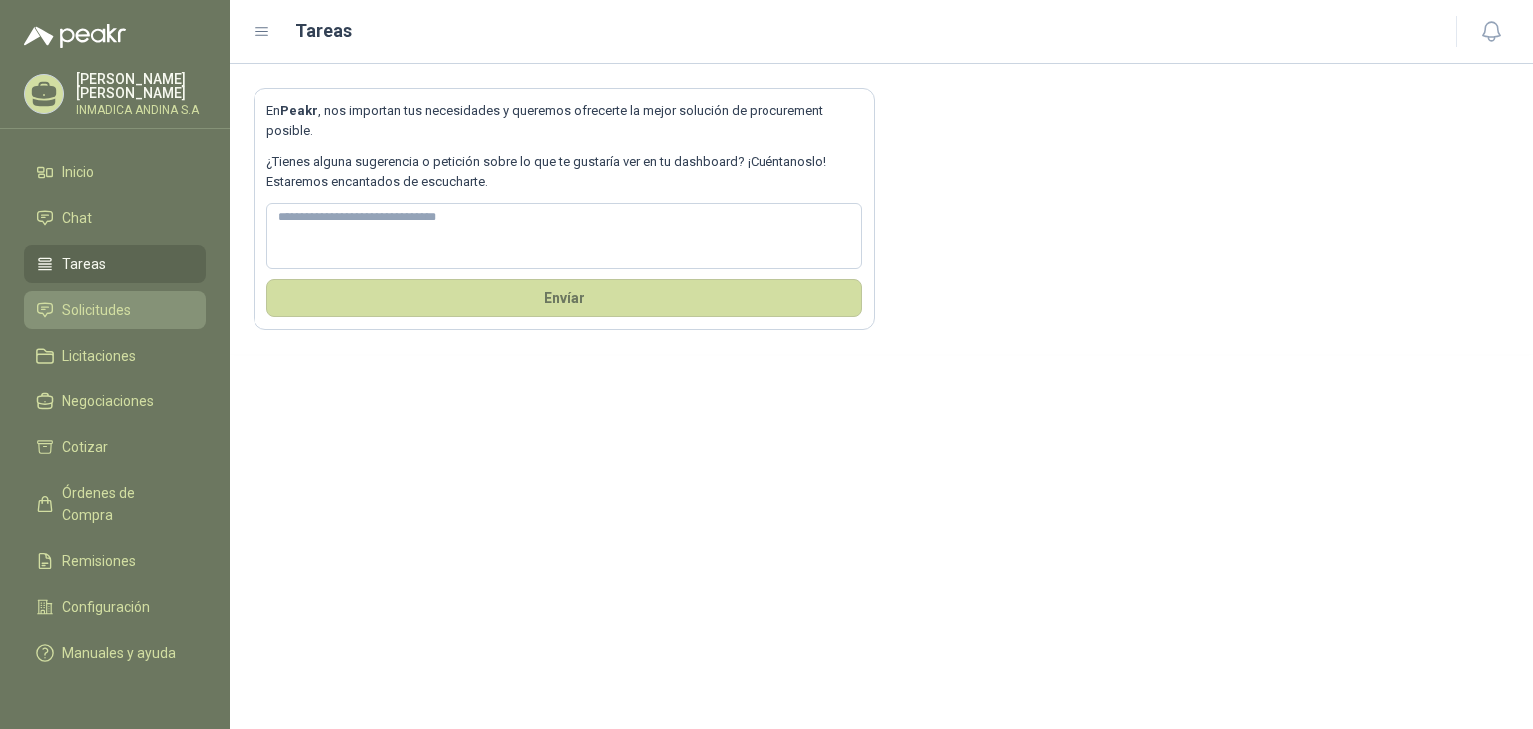
click at [80, 310] on span "Solicitudes" at bounding box center [96, 309] width 69 height 22
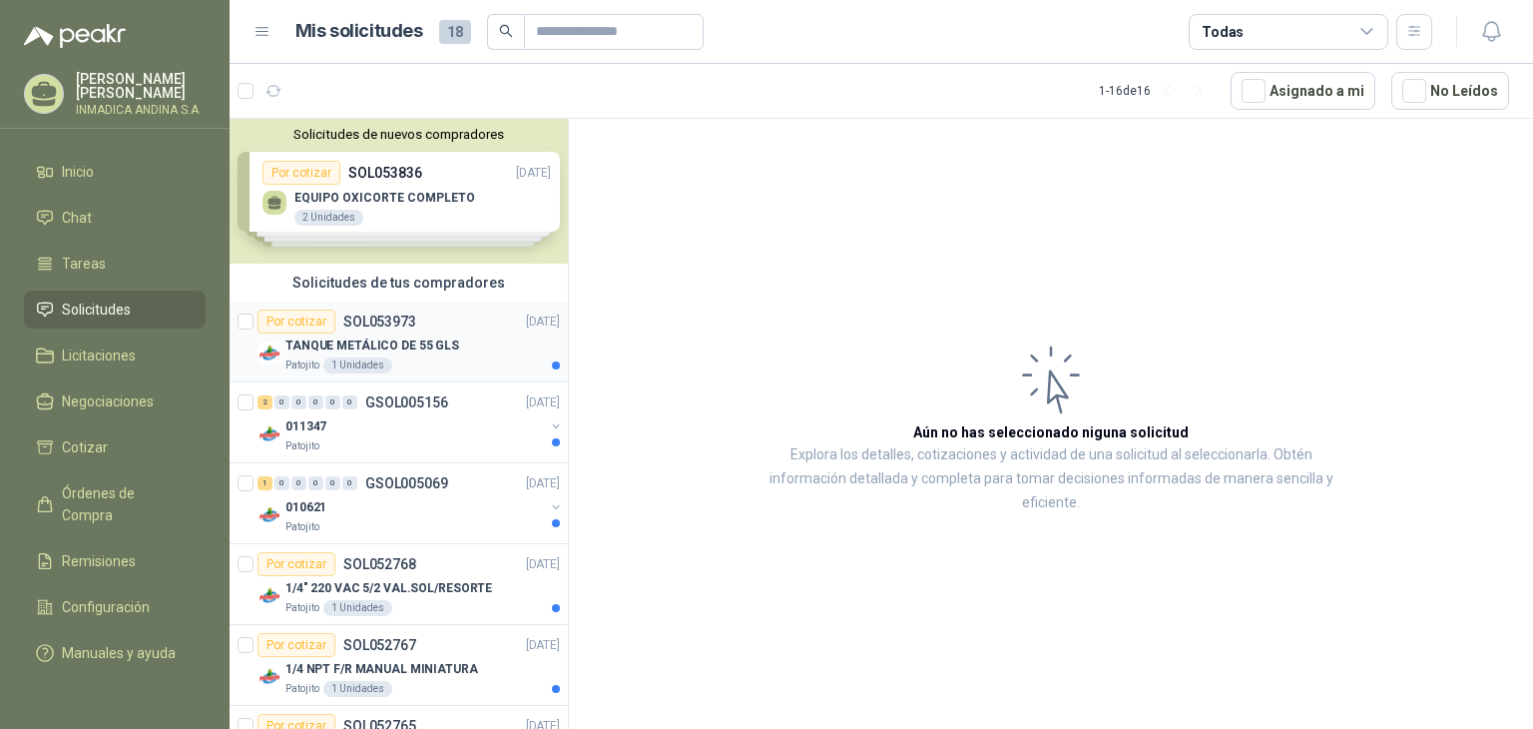
click at [283, 323] on div "Por cotizar" at bounding box center [297, 321] width 78 height 24
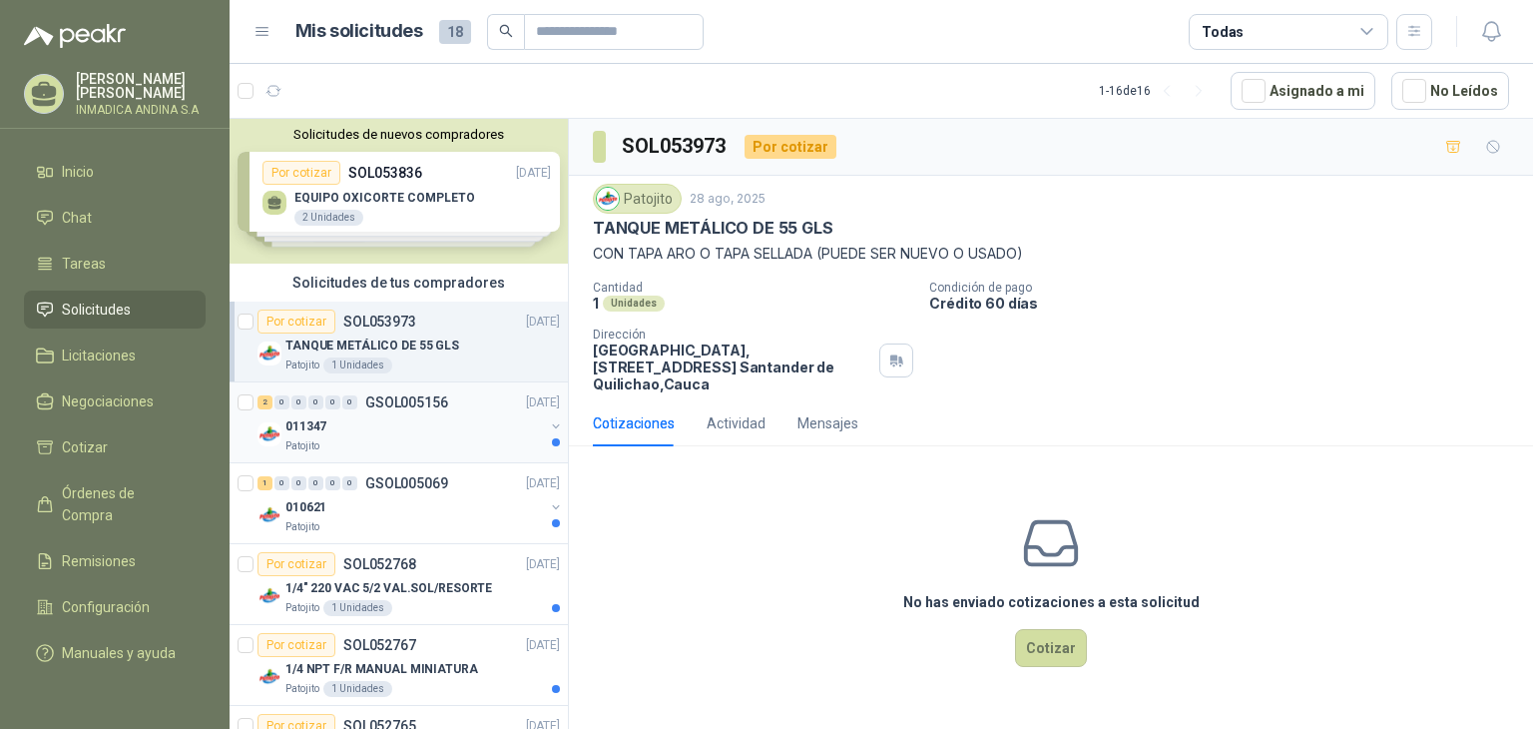
click at [449, 408] on div "2 0 0 0 0 0 GSOL005156 [DATE]" at bounding box center [411, 402] width 306 height 24
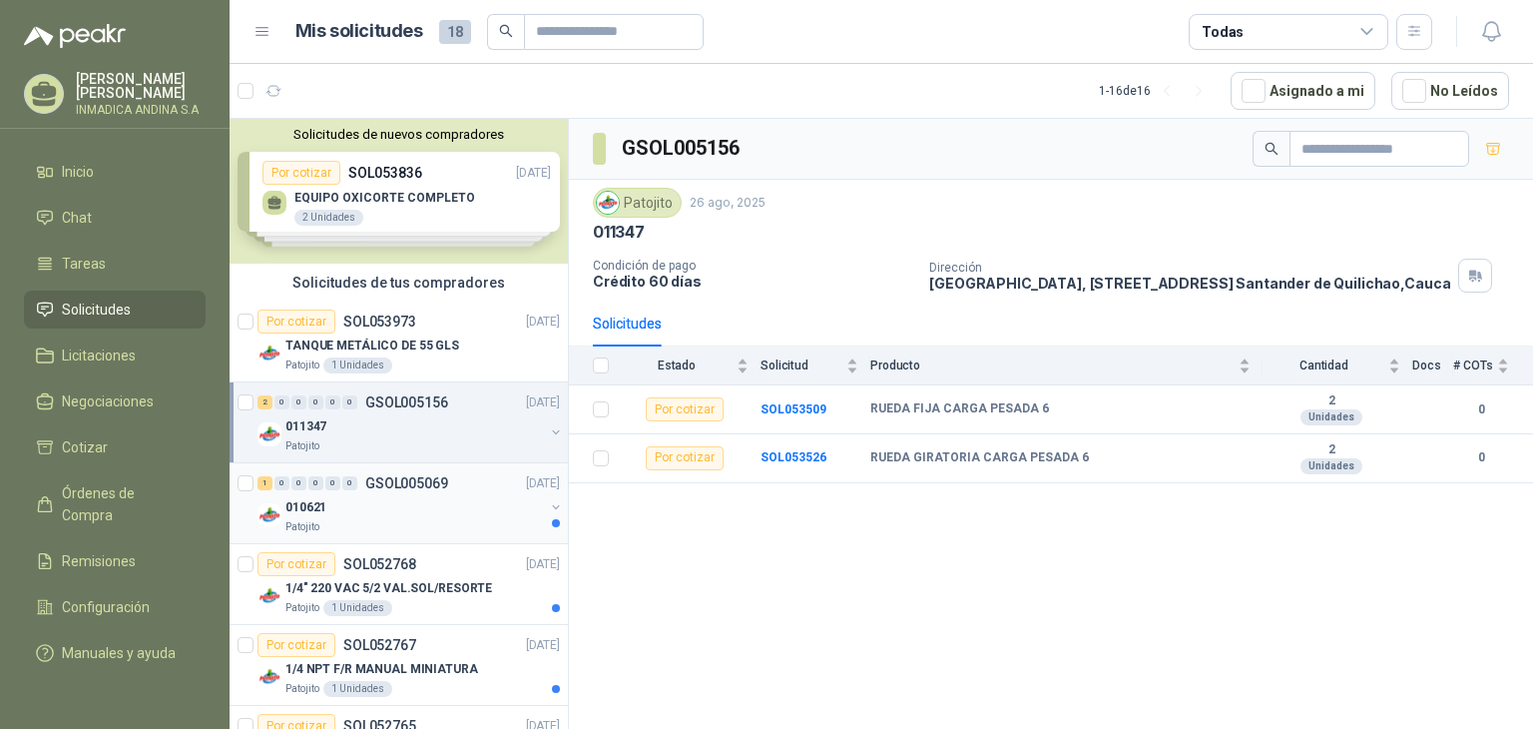
click at [427, 512] on div "010621" at bounding box center [414, 507] width 259 height 24
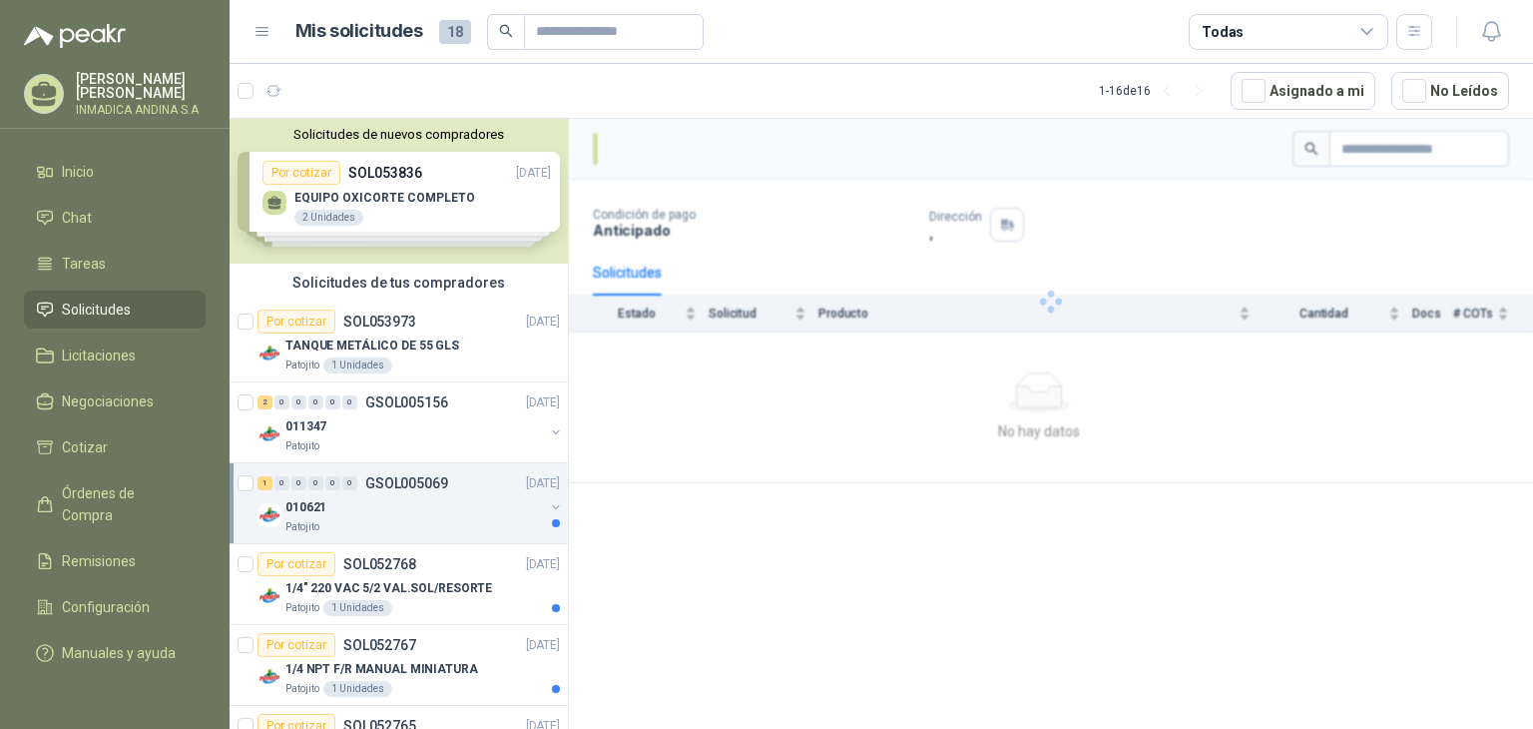
click at [405, 514] on div "010621" at bounding box center [414, 507] width 259 height 24
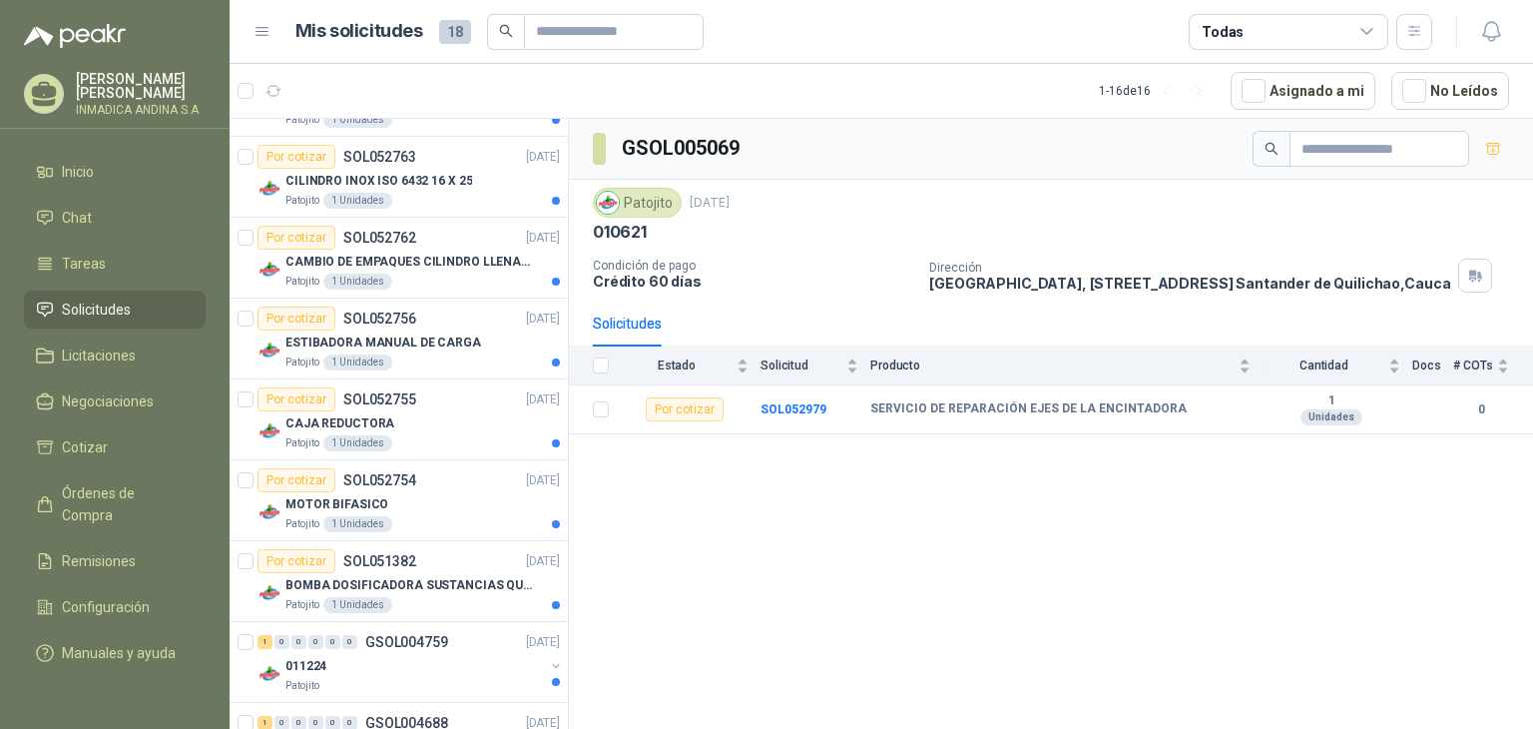
scroll to position [834, 0]
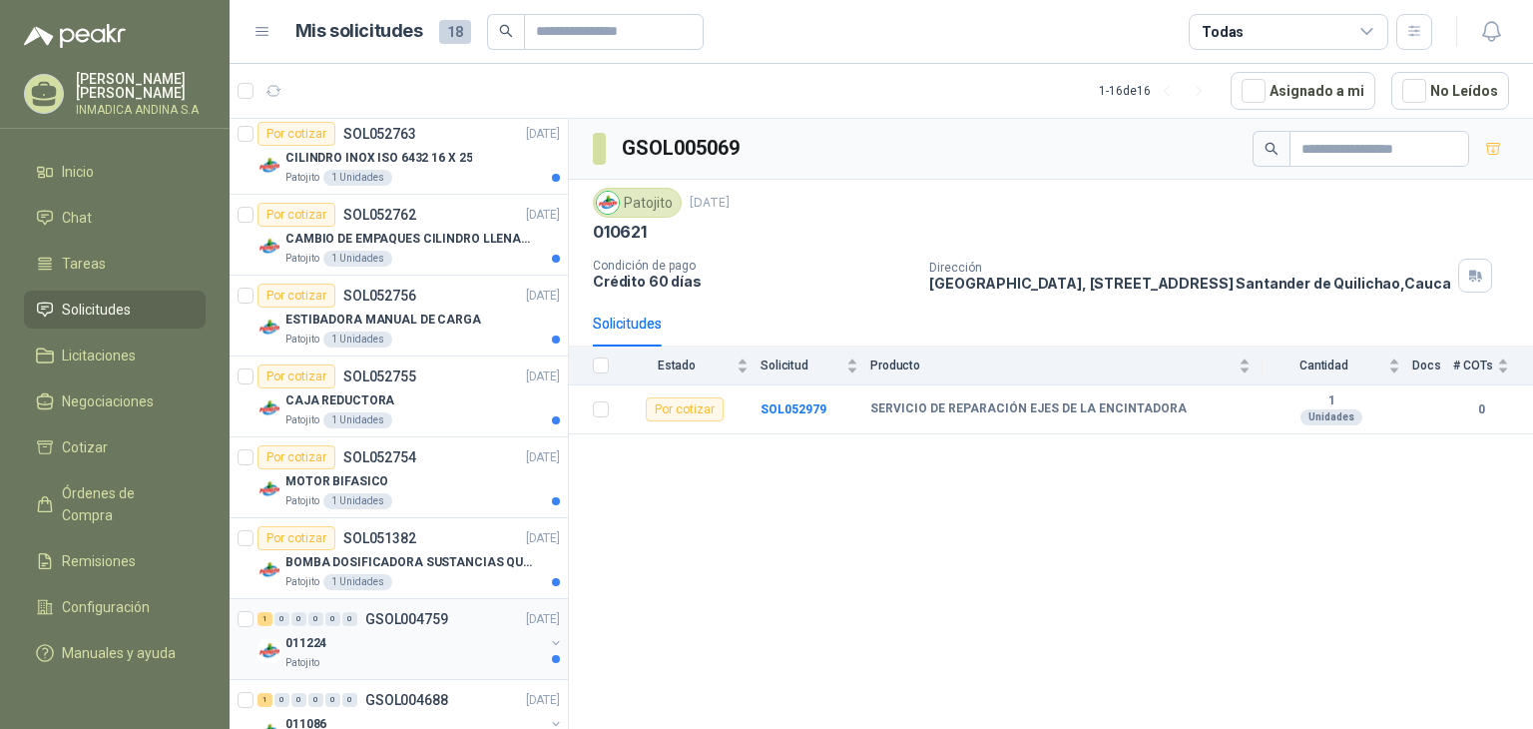
click at [370, 639] on div "011224" at bounding box center [414, 643] width 259 height 24
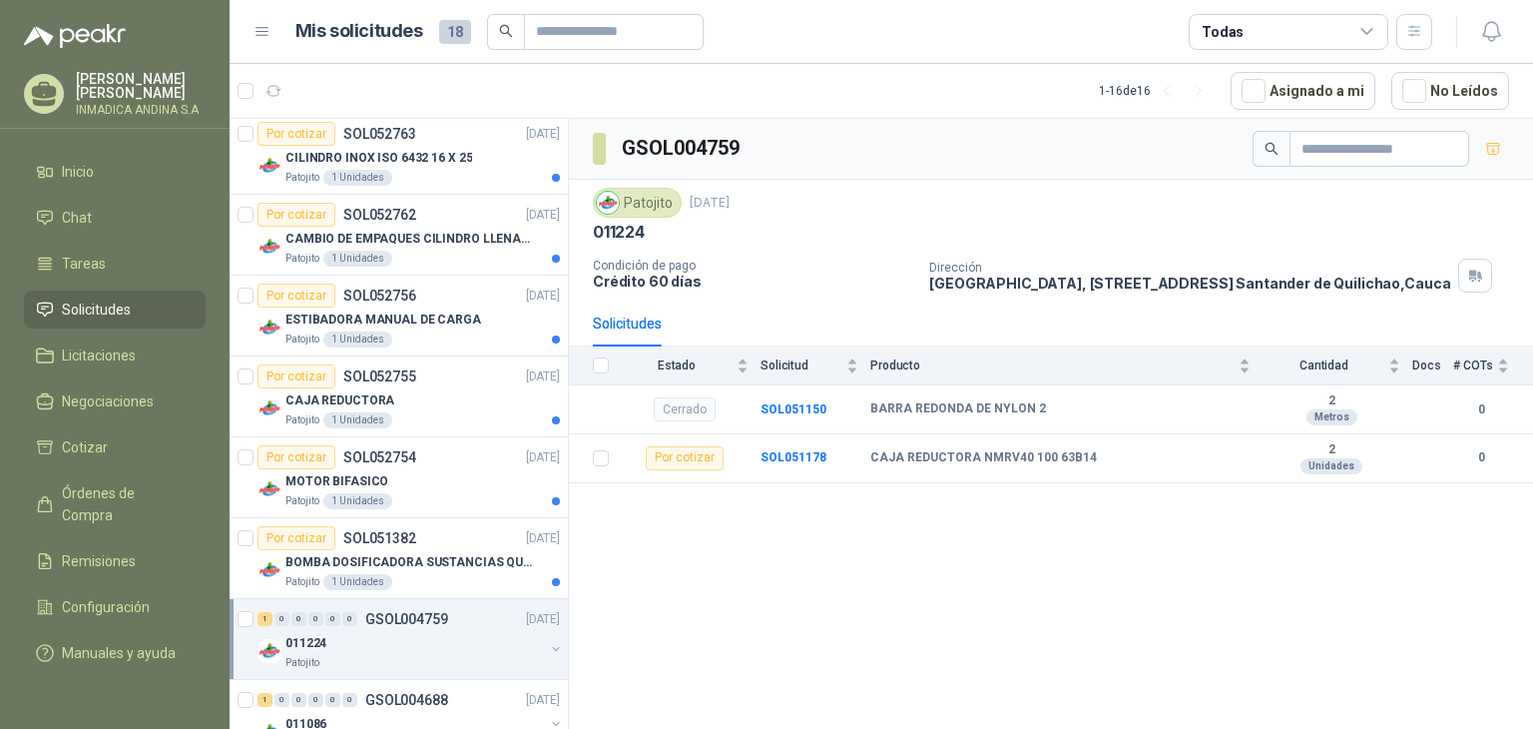
scroll to position [965, 0]
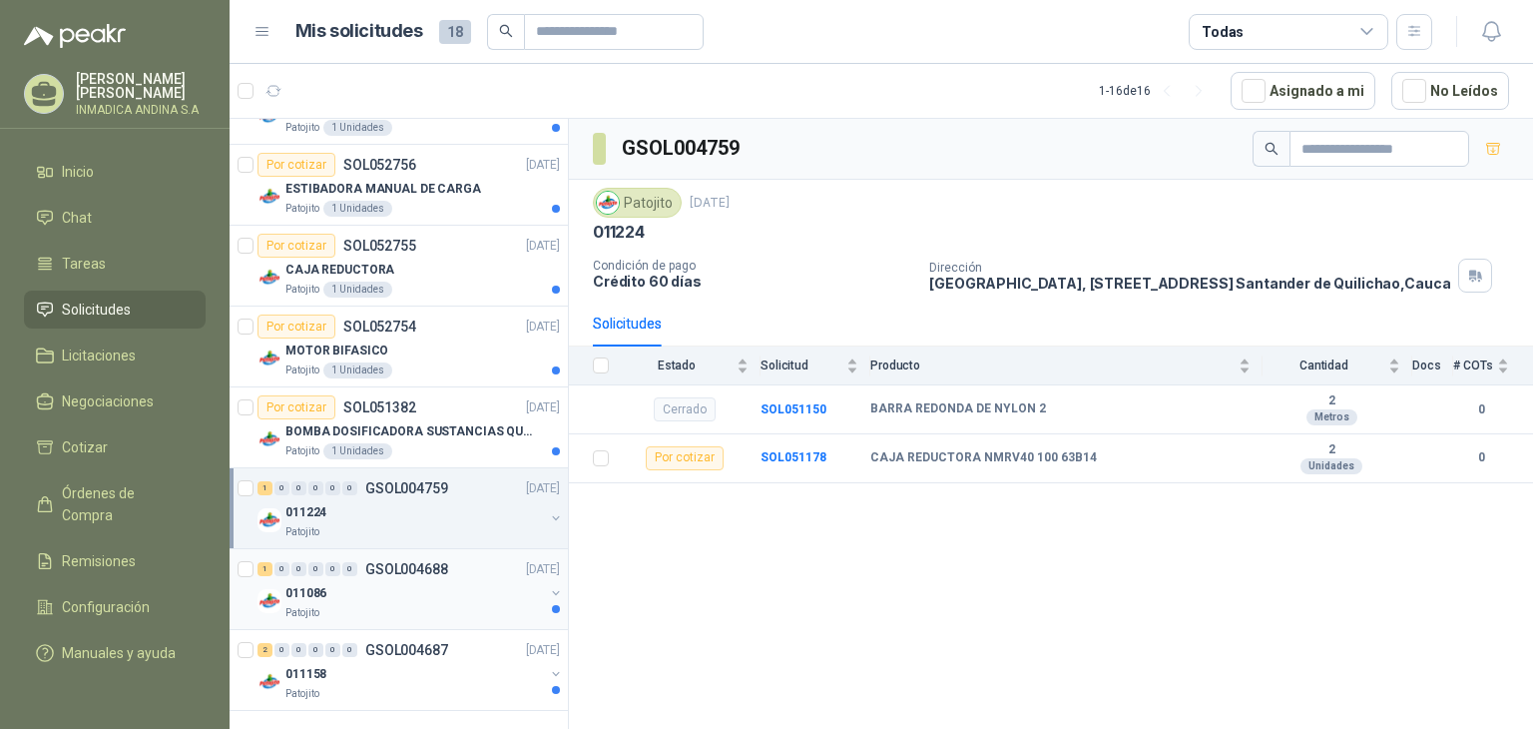
click at [437, 605] on div "Patojito" at bounding box center [414, 613] width 259 height 16
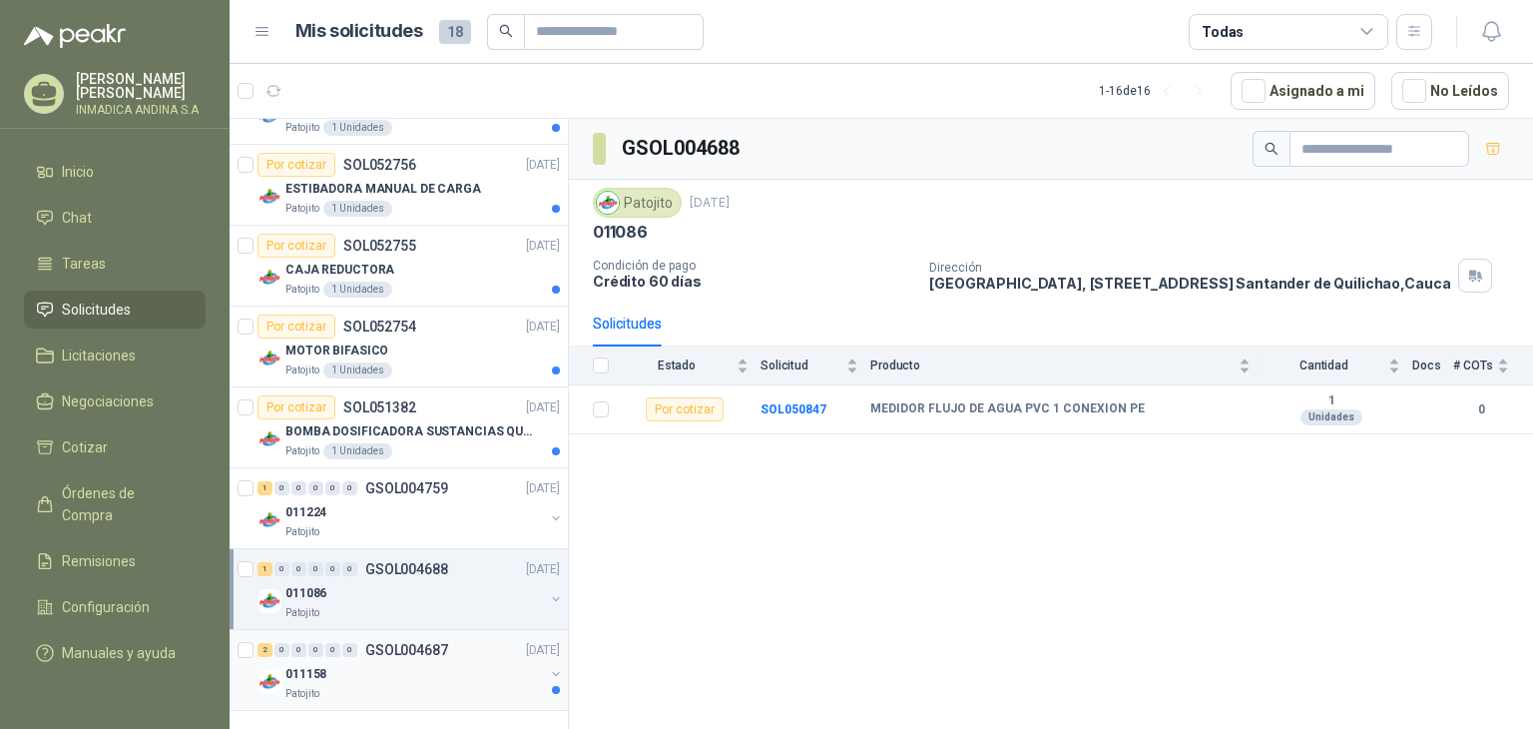
click at [474, 662] on div "011158" at bounding box center [414, 674] width 259 height 24
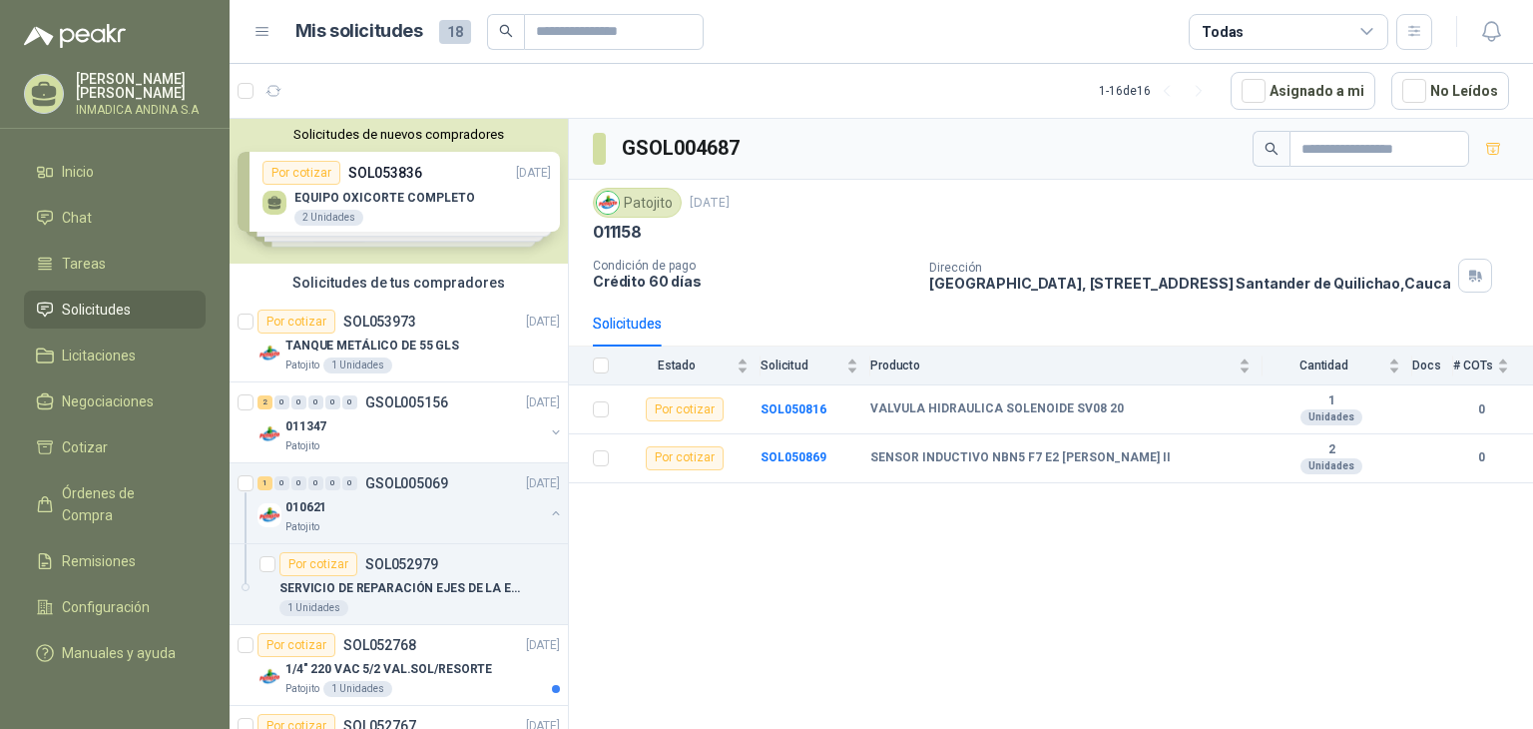
click at [446, 25] on span "18" at bounding box center [455, 32] width 32 height 24
click at [377, 25] on h1 "Mis solicitudes" at bounding box center [359, 31] width 128 height 29
click at [145, 390] on span "Negociaciones" at bounding box center [108, 401] width 92 height 22
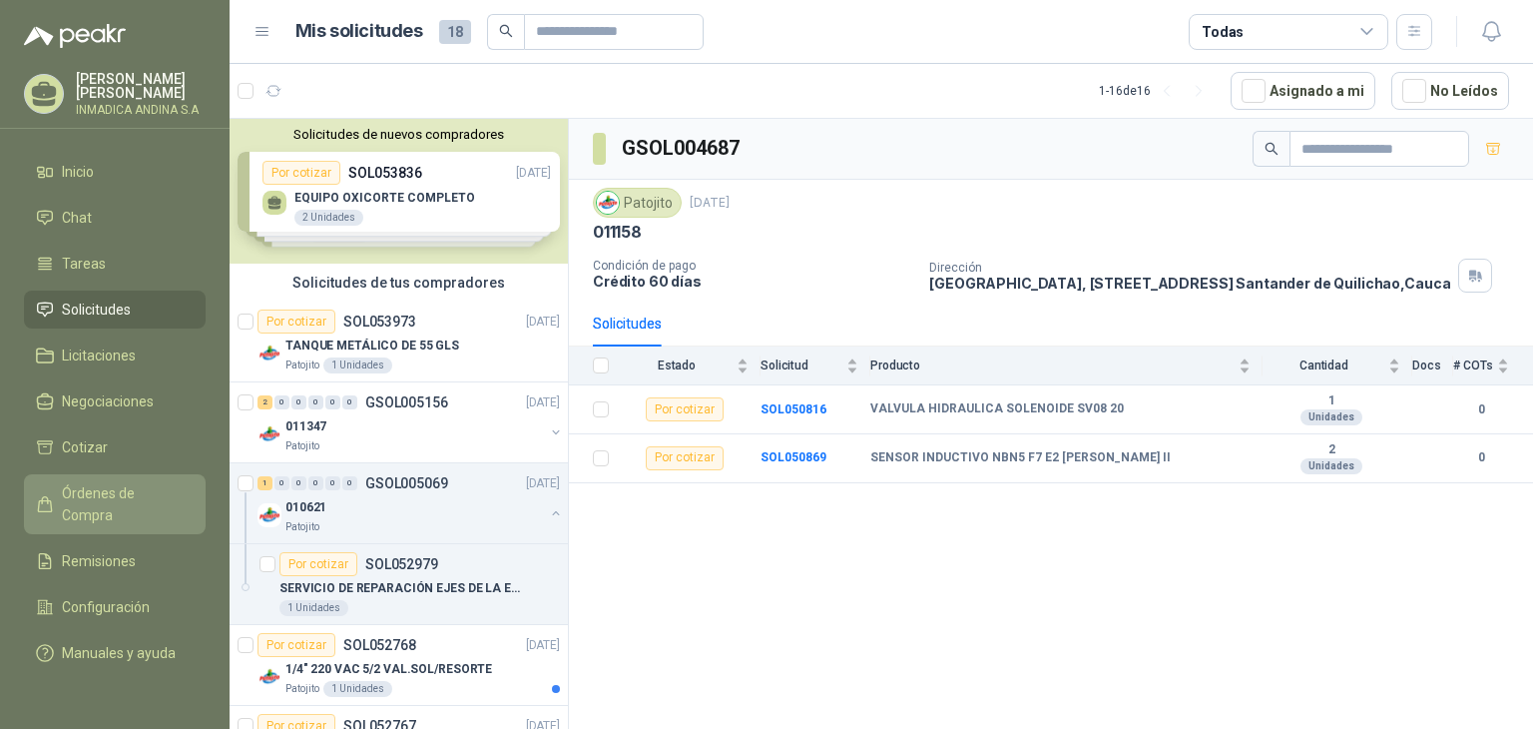
click at [125, 483] on span "Órdenes de Compra" at bounding box center [124, 504] width 125 height 44
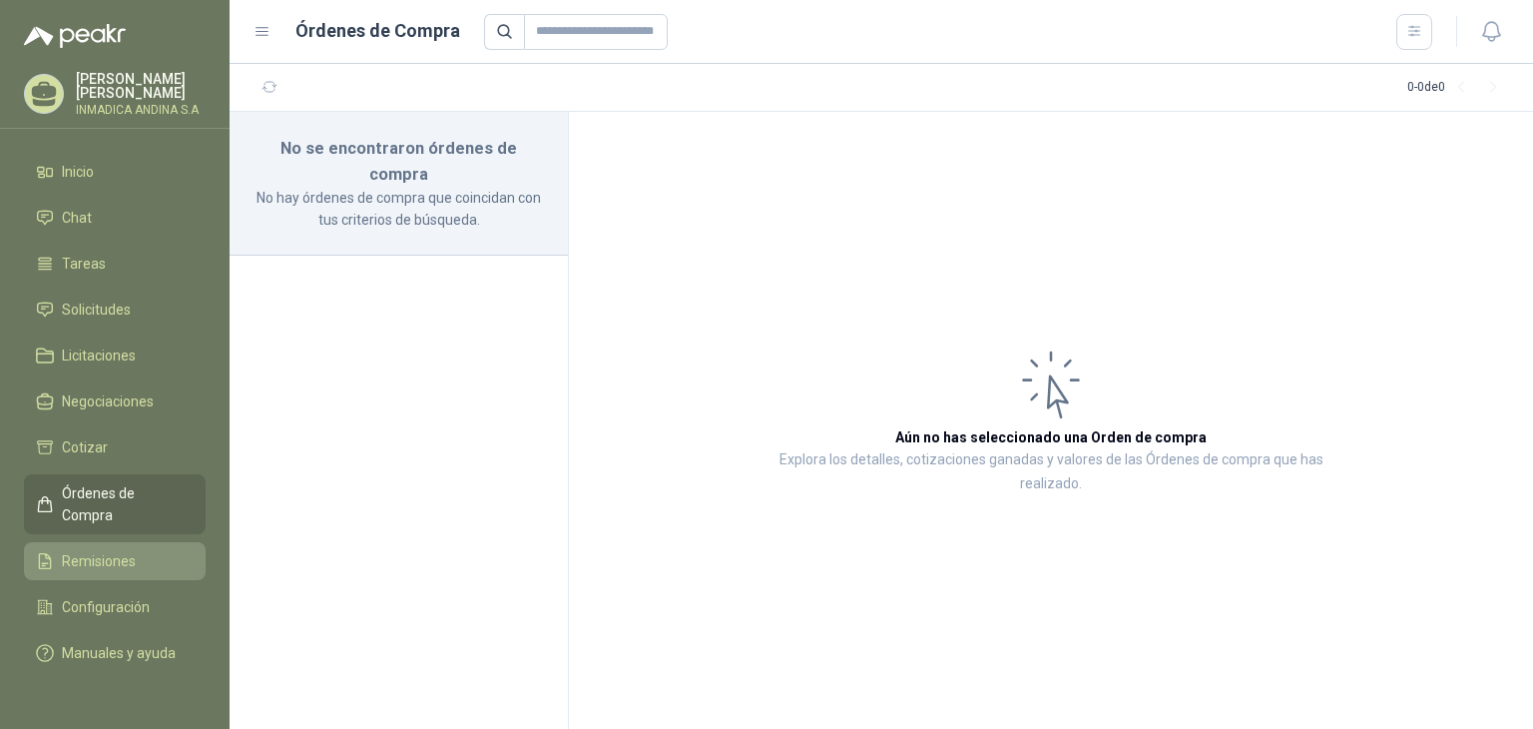
click at [112, 550] on span "Remisiones" at bounding box center [99, 561] width 74 height 22
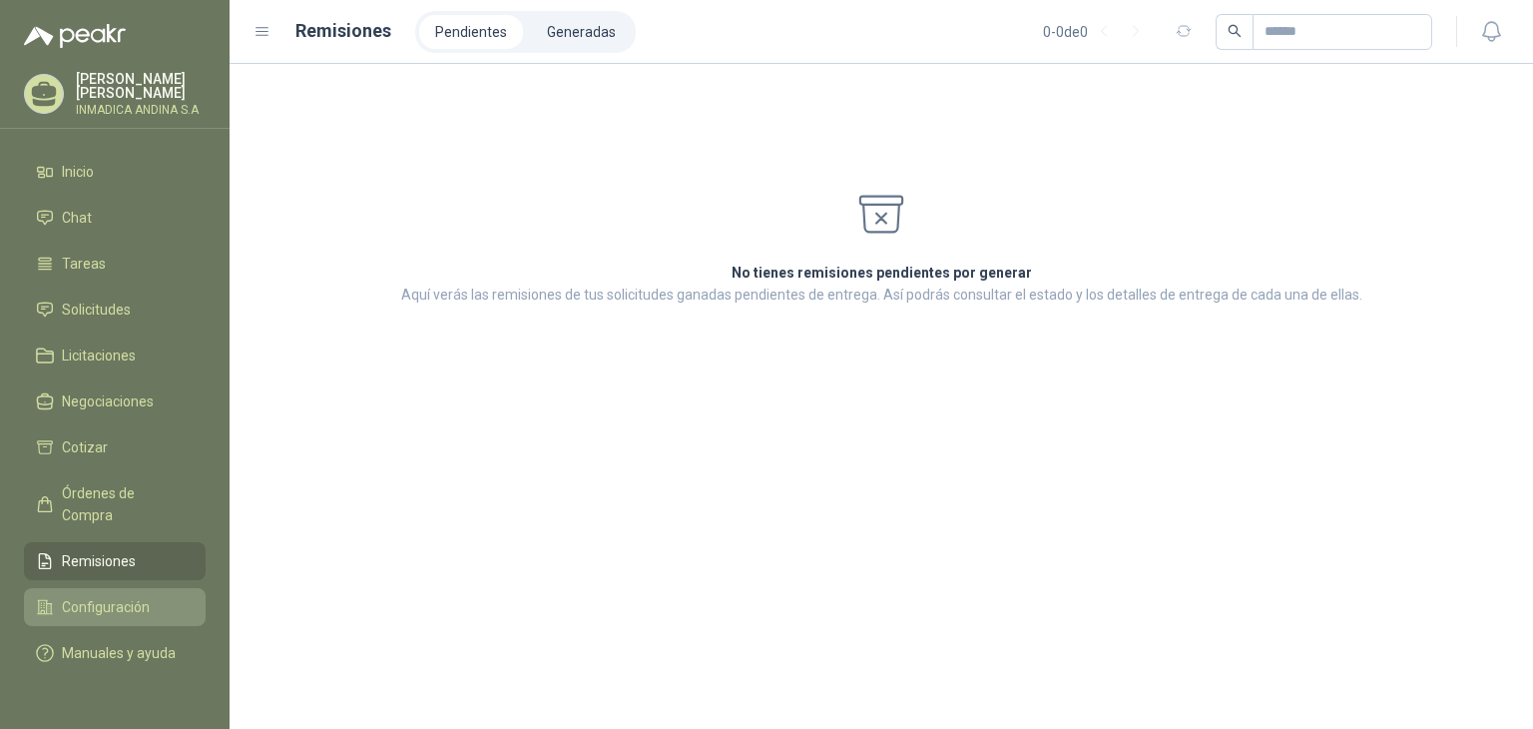
click at [118, 596] on span "Configuración" at bounding box center [106, 607] width 88 height 22
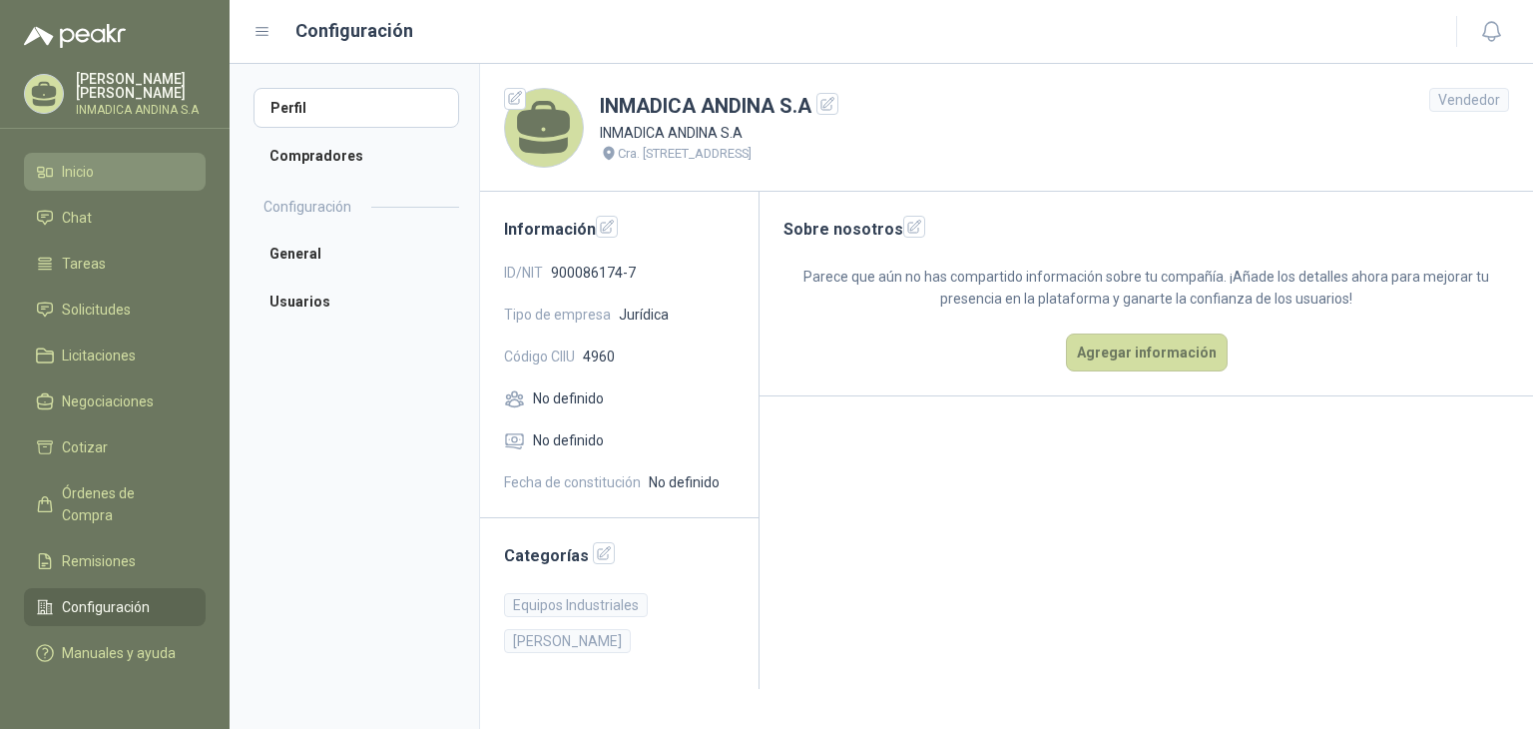
click at [154, 162] on li "Inicio" at bounding box center [115, 172] width 158 height 22
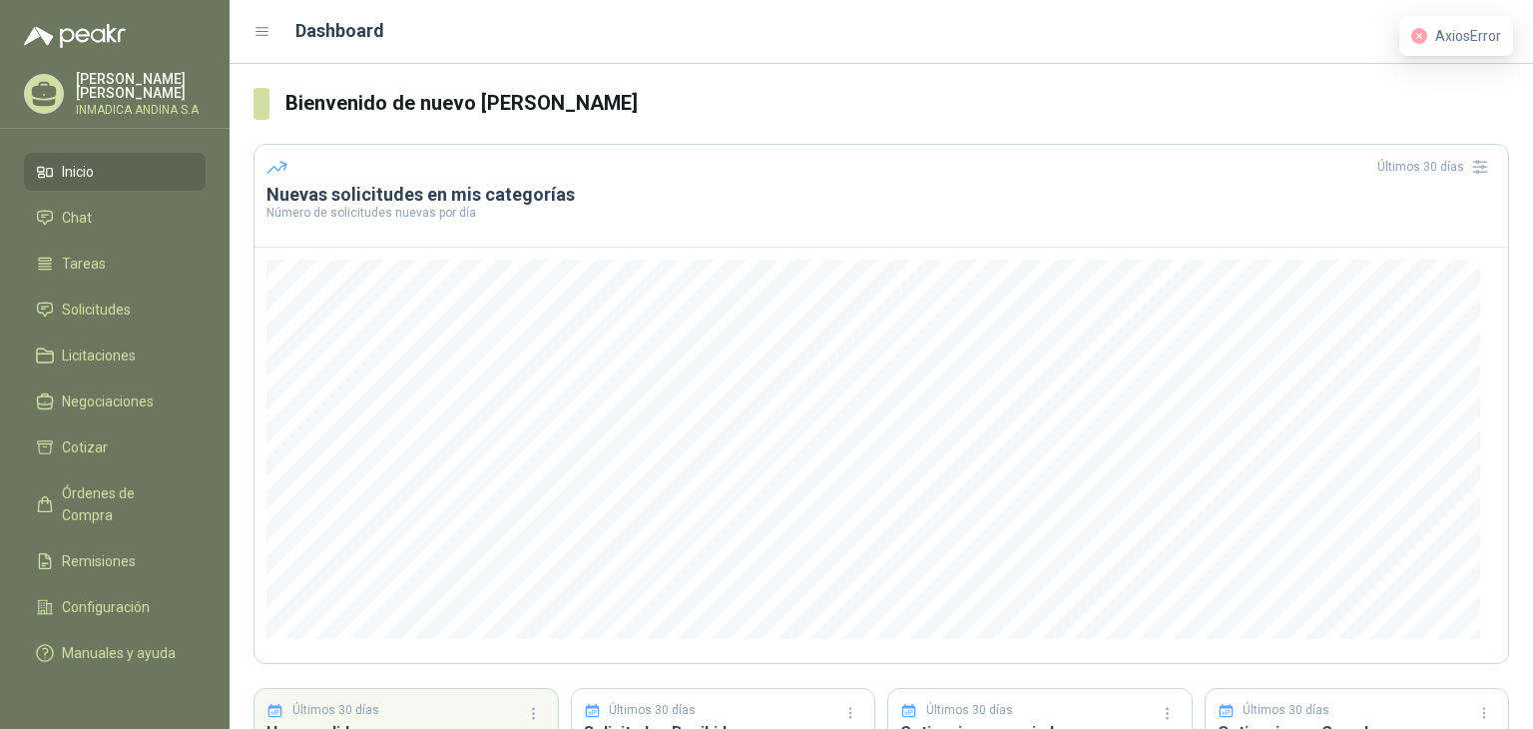
click at [135, 283] on ul "Inicio Chat Tareas Solicitudes Licitaciones Negociaciones Cotizar Órdenes de Co…" at bounding box center [115, 416] width 230 height 527
click at [89, 259] on span "Tareas" at bounding box center [84, 264] width 44 height 22
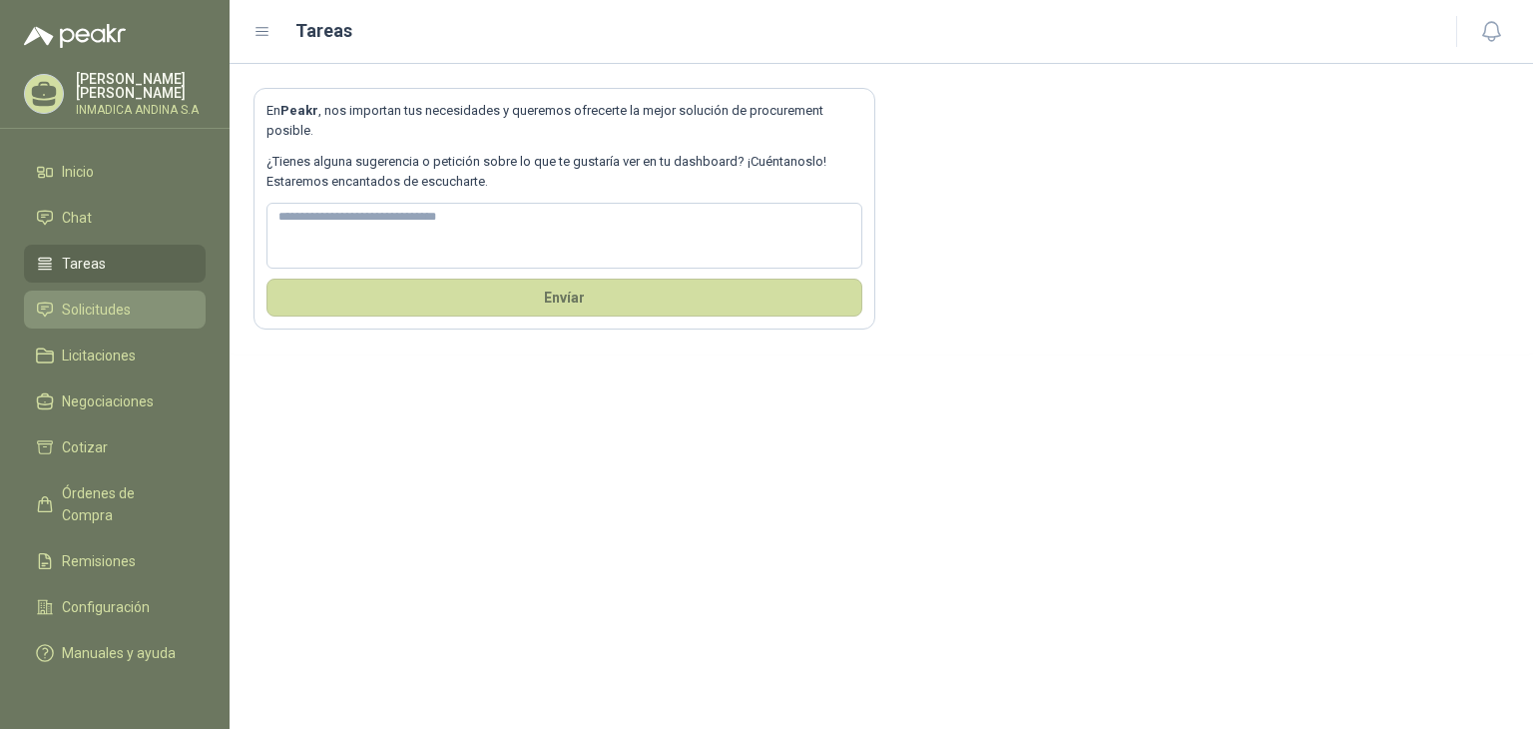
click at [86, 298] on span "Solicitudes" at bounding box center [96, 309] width 69 height 22
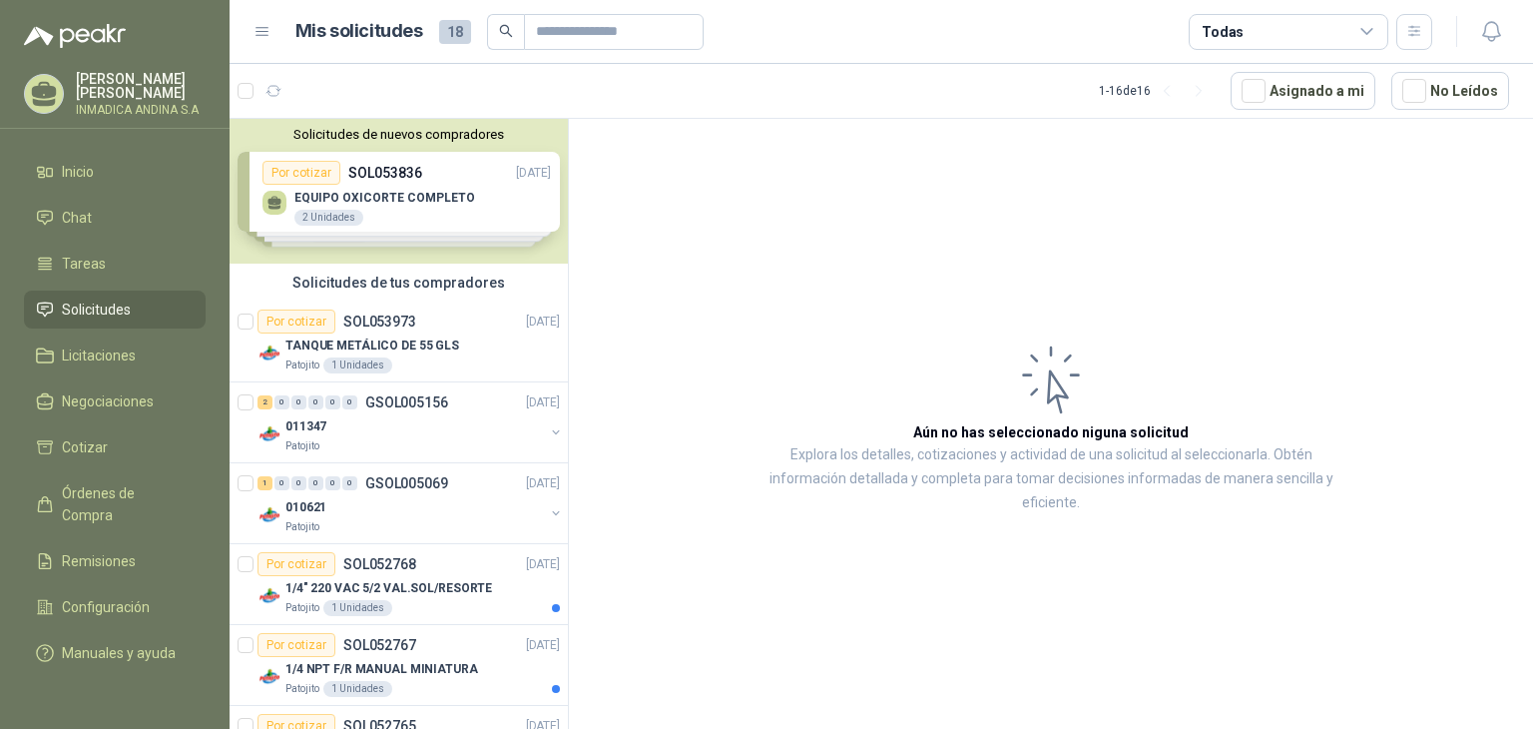
click at [368, 217] on div "Solicitudes de nuevos compradores Por cotizar SOL053836 [DATE] EQUIPO OXICORTE …" at bounding box center [399, 191] width 338 height 145
